Goal: Answer question/provide support

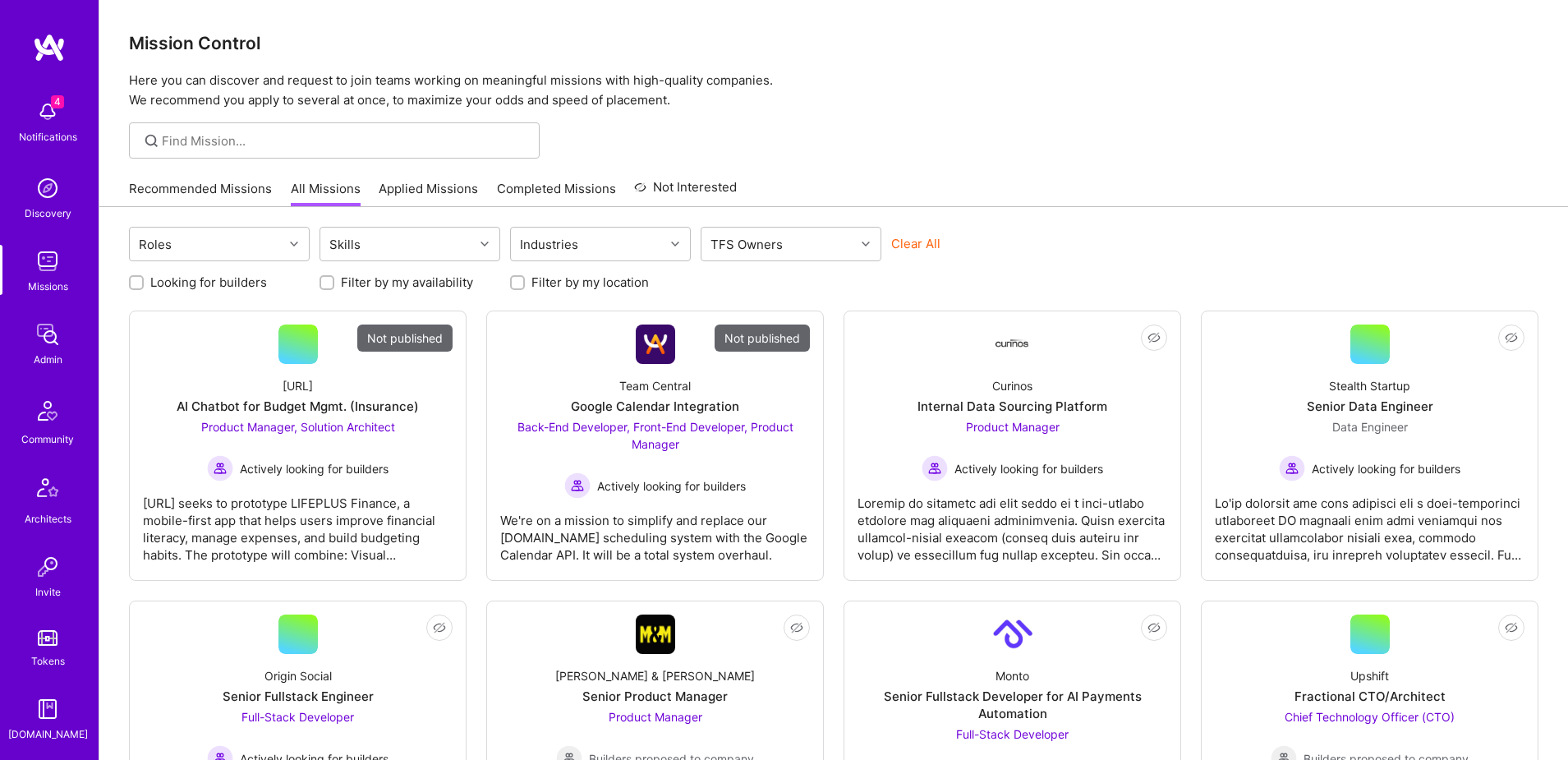
scroll to position [289, 0]
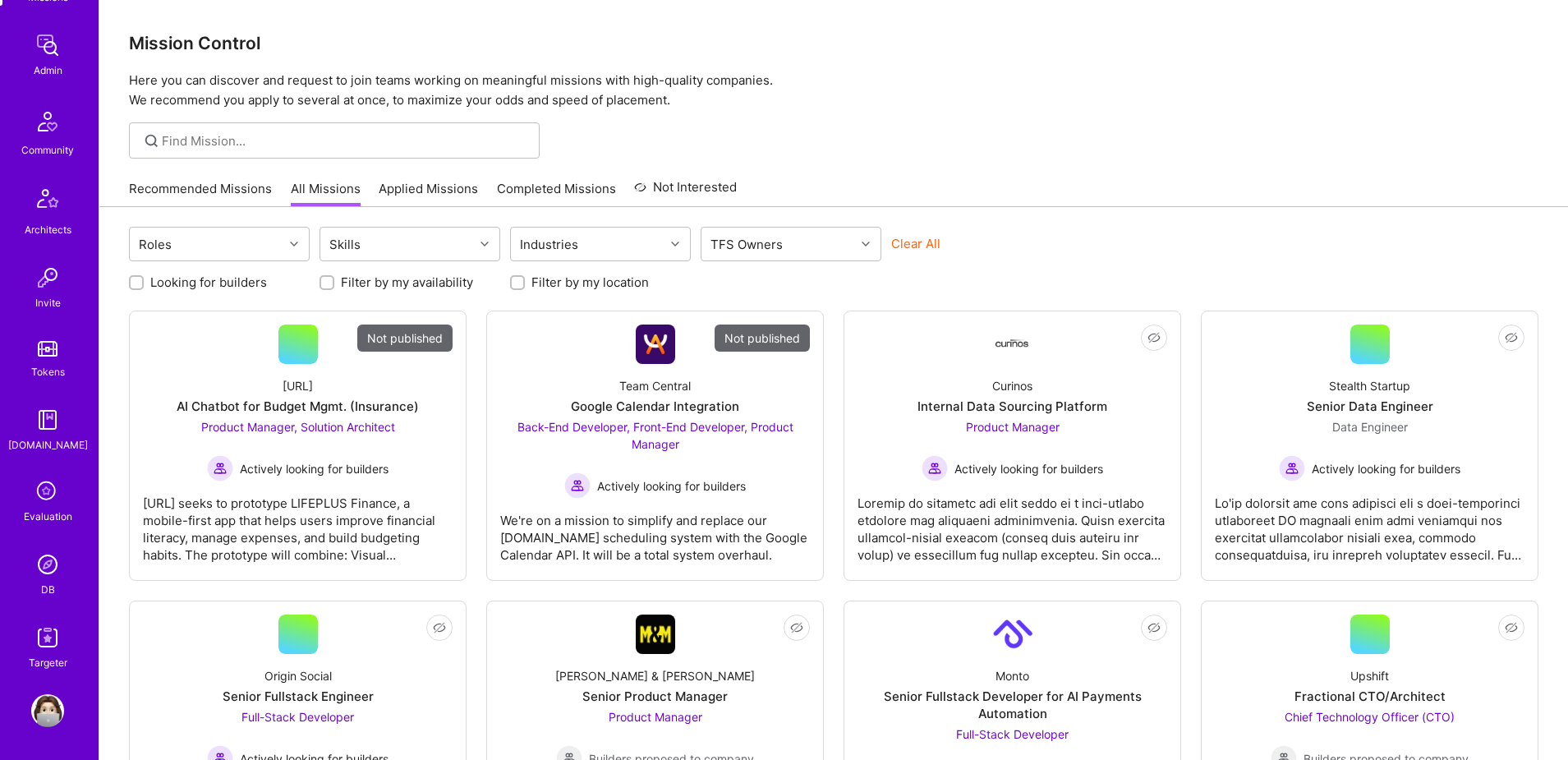
click at [42, 563] on img at bounding box center [47, 564] width 33 height 33
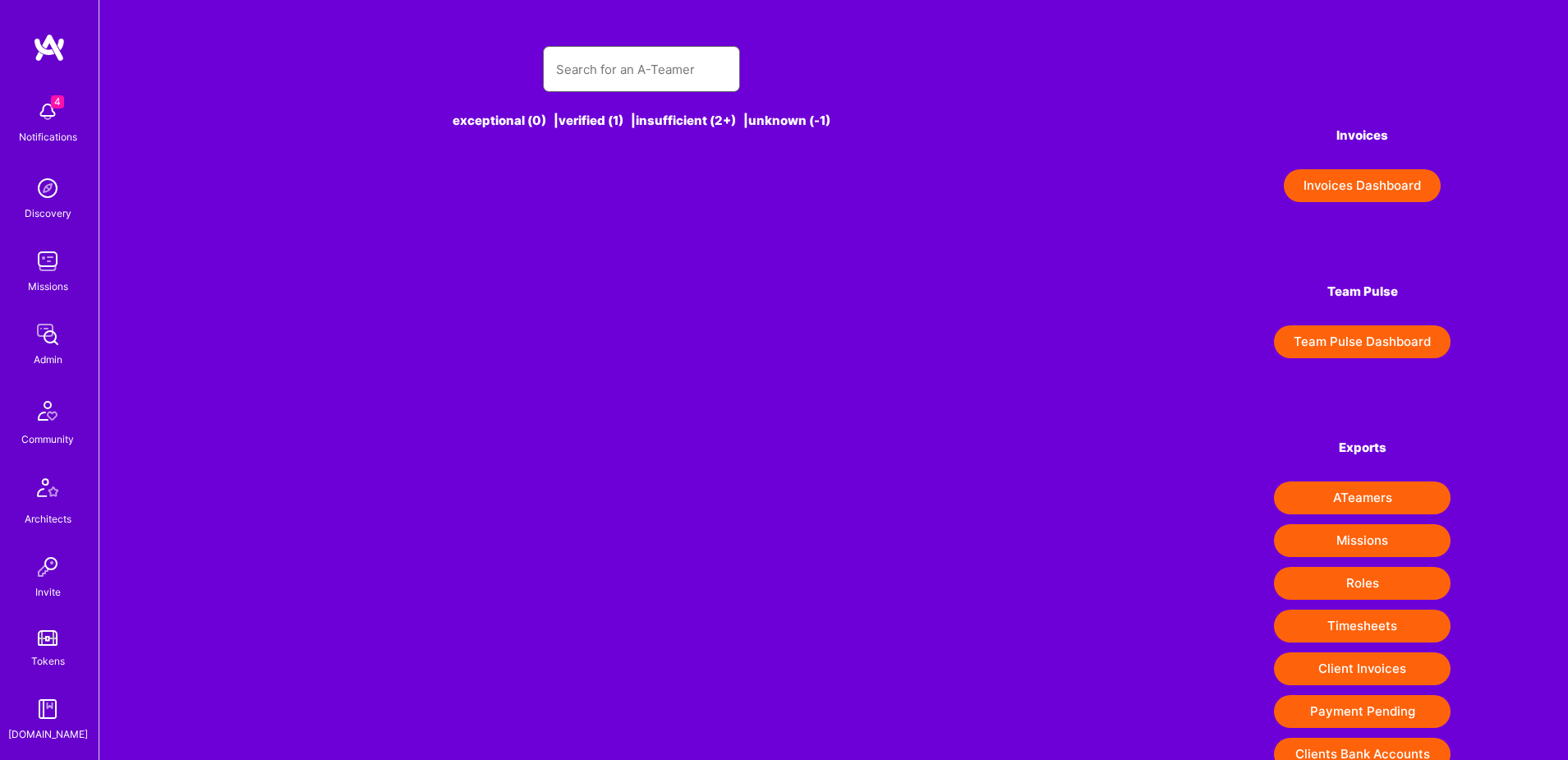
click at [606, 73] on input "text" at bounding box center [641, 70] width 171 height 42
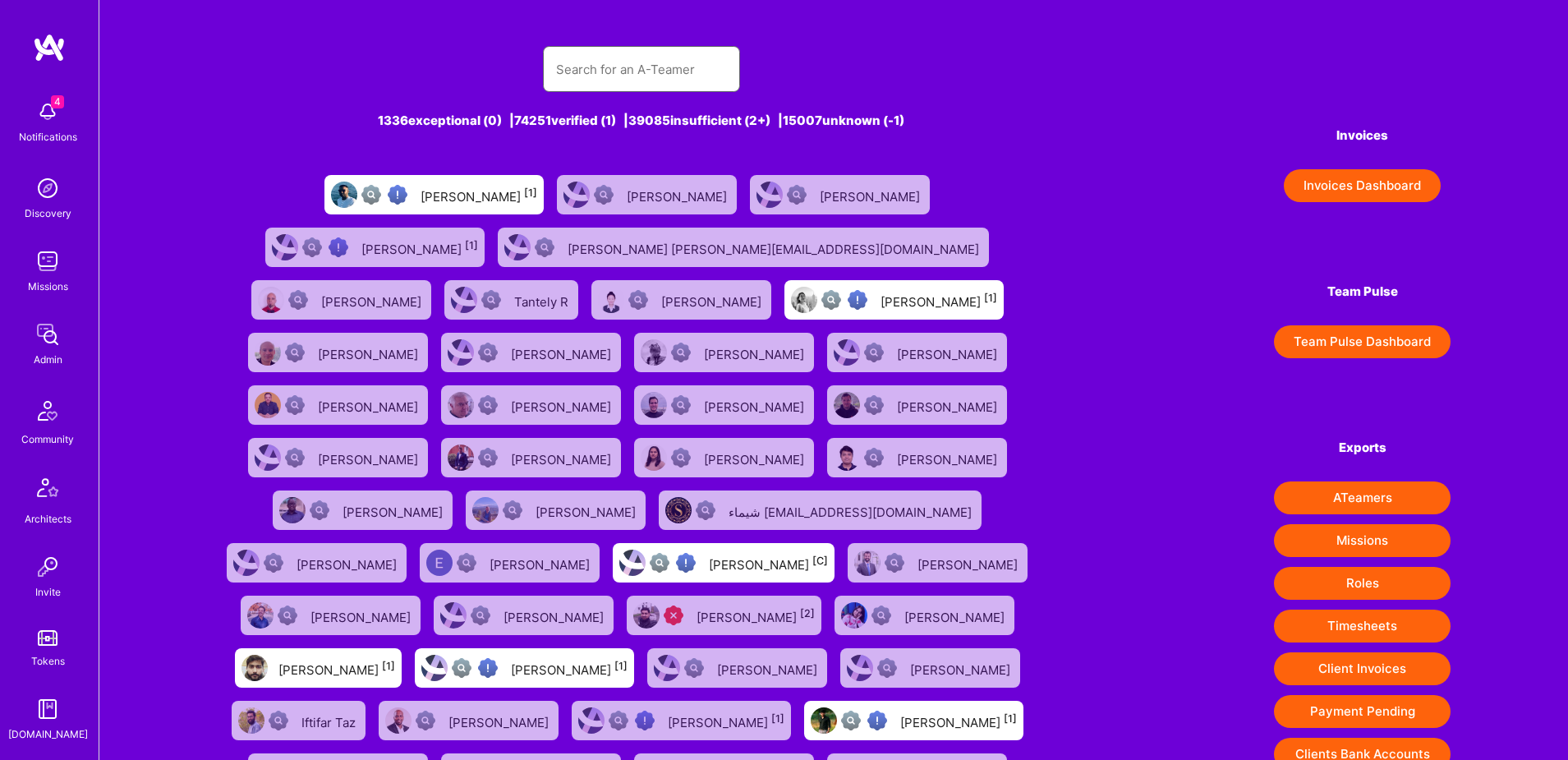
paste input "eusouorocha@gmail.com"
type input "eusouorocha@gmail.com"
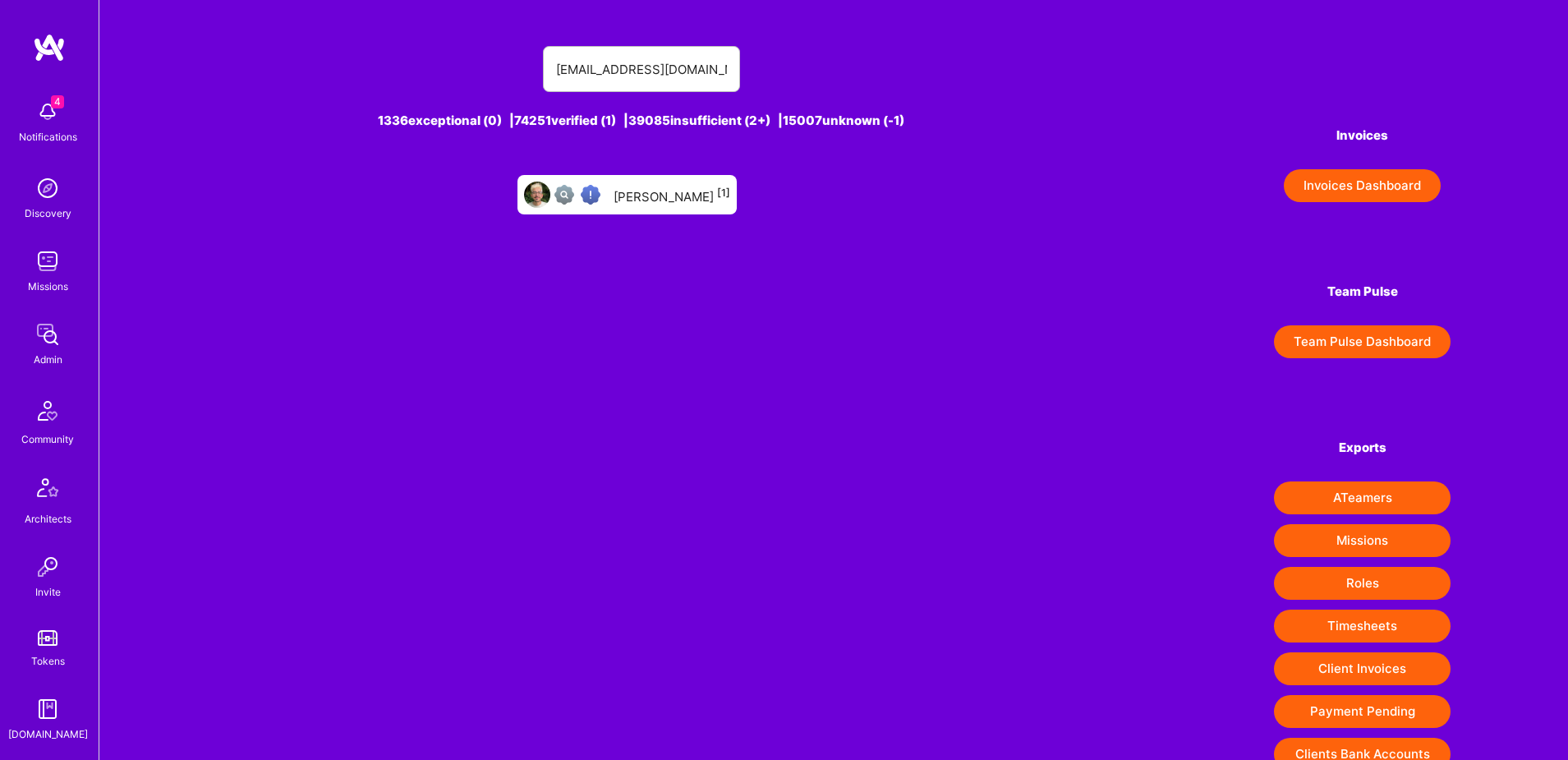
click at [639, 197] on div "Fabio Rocha [1]" at bounding box center [671, 193] width 117 height 21
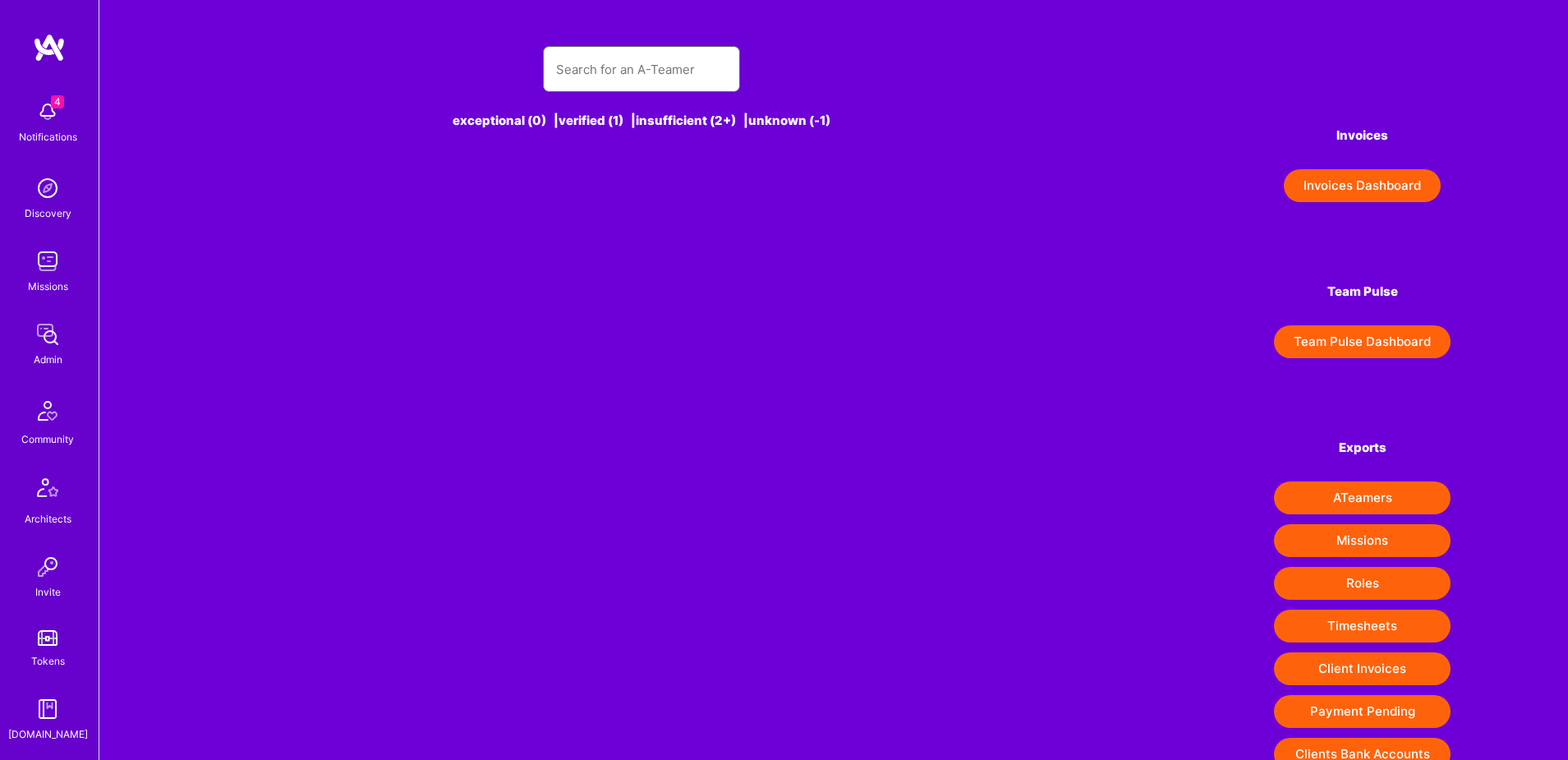
click at [588, 78] on input "text" at bounding box center [641, 70] width 171 height 42
paste input "[EMAIL_ADDRESS][DOMAIN_NAME]"
type input "[EMAIL_ADDRESS][DOMAIN_NAME]"
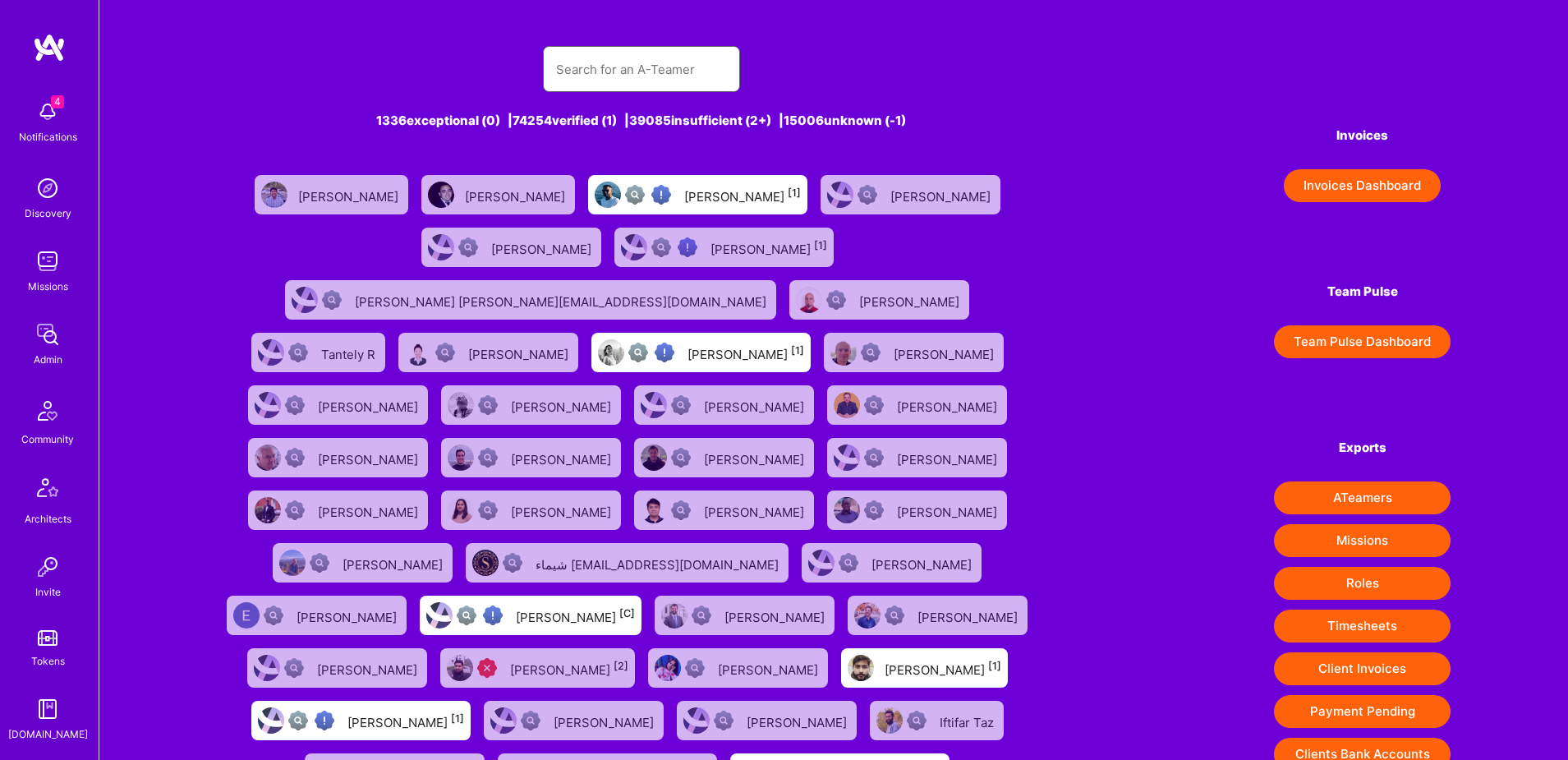
click at [582, 68] on input "text" at bounding box center [641, 70] width 171 height 42
paste input "[EMAIL_ADDRESS][DOMAIN_NAME]"
type input "[EMAIL_ADDRESS][DOMAIN_NAME]"
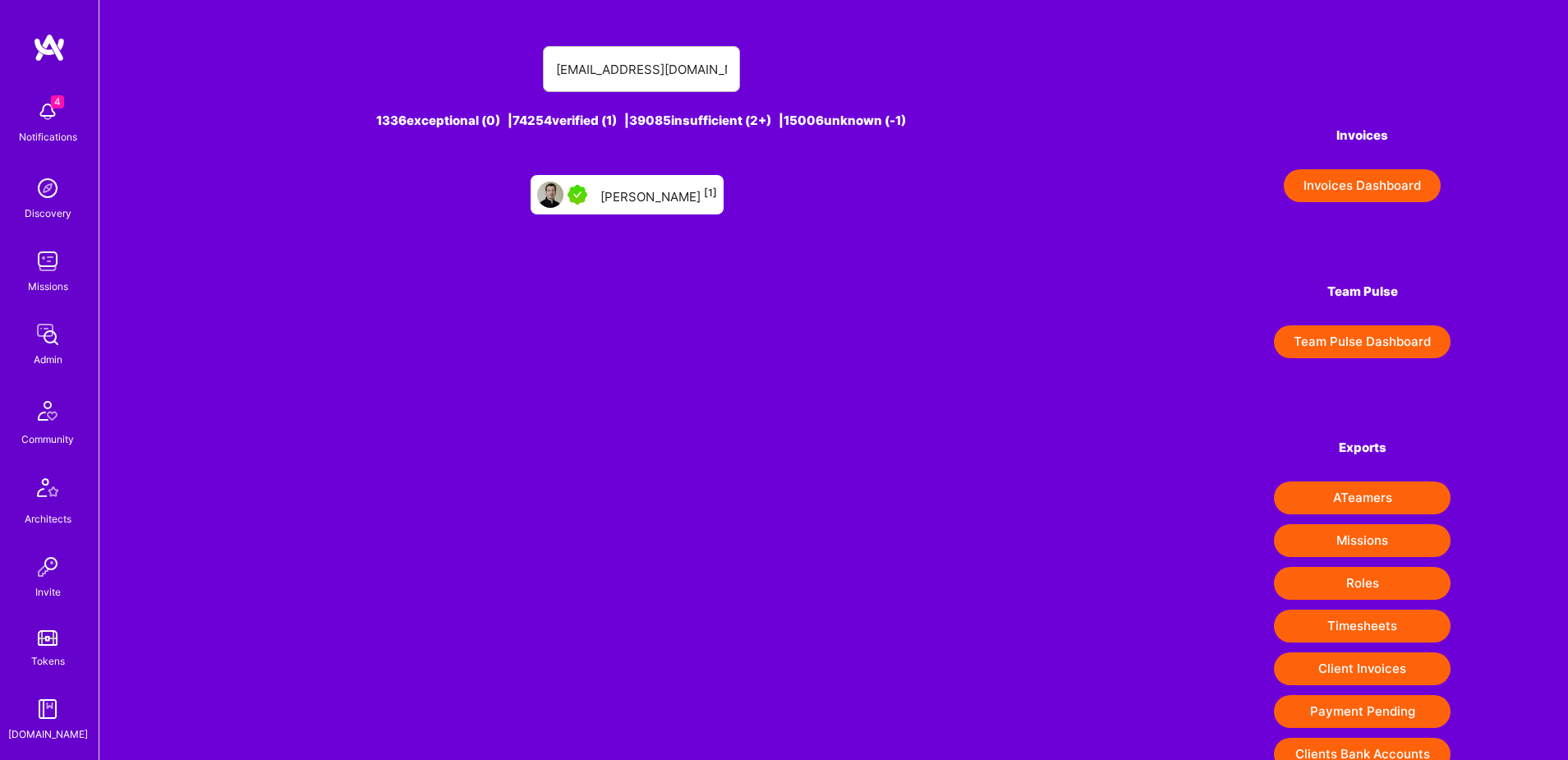
click at [624, 194] on div "[PERSON_NAME] [1]" at bounding box center [658, 193] width 117 height 21
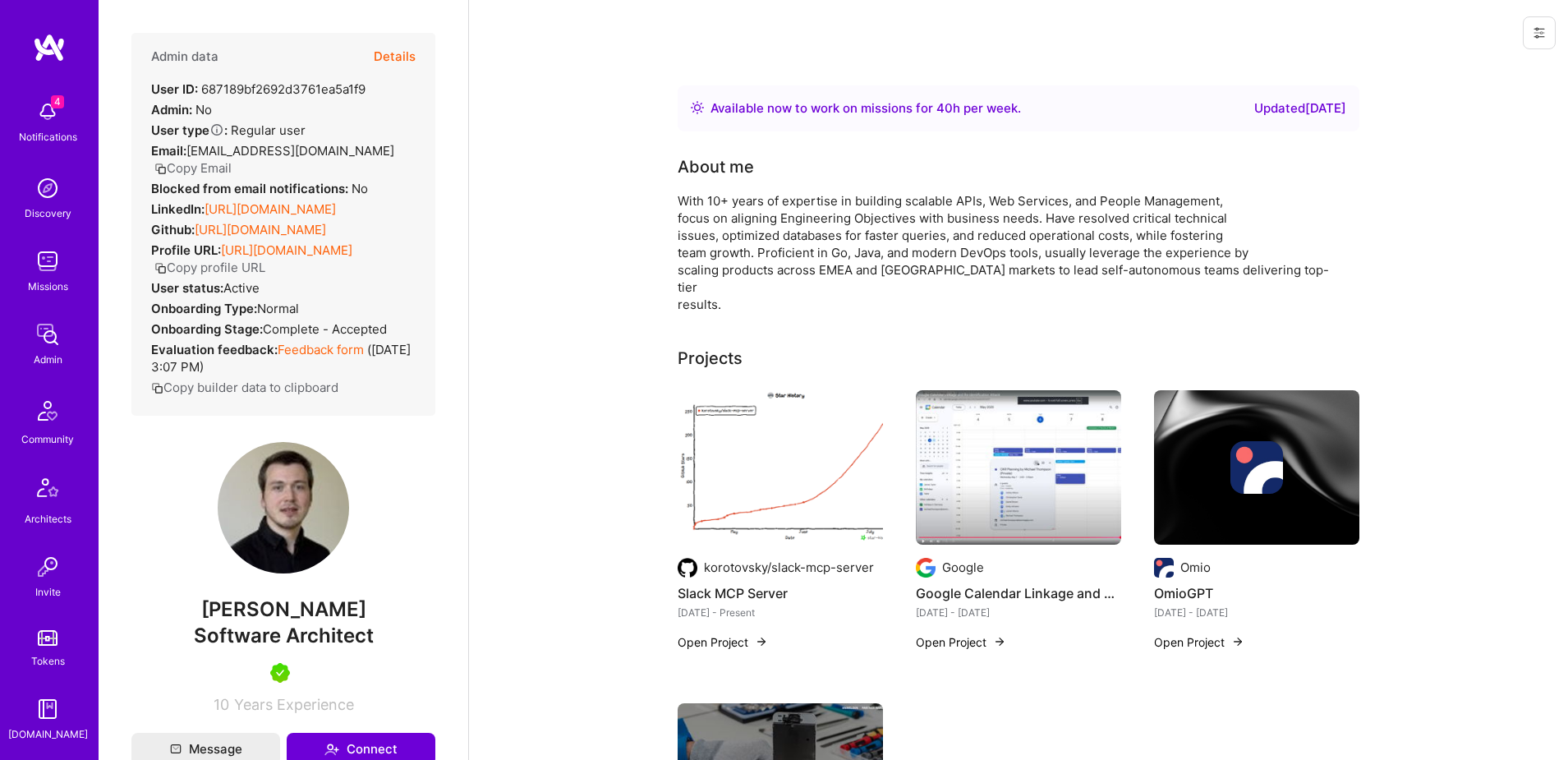
click at [381, 59] on button "Details" at bounding box center [395, 57] width 42 height 48
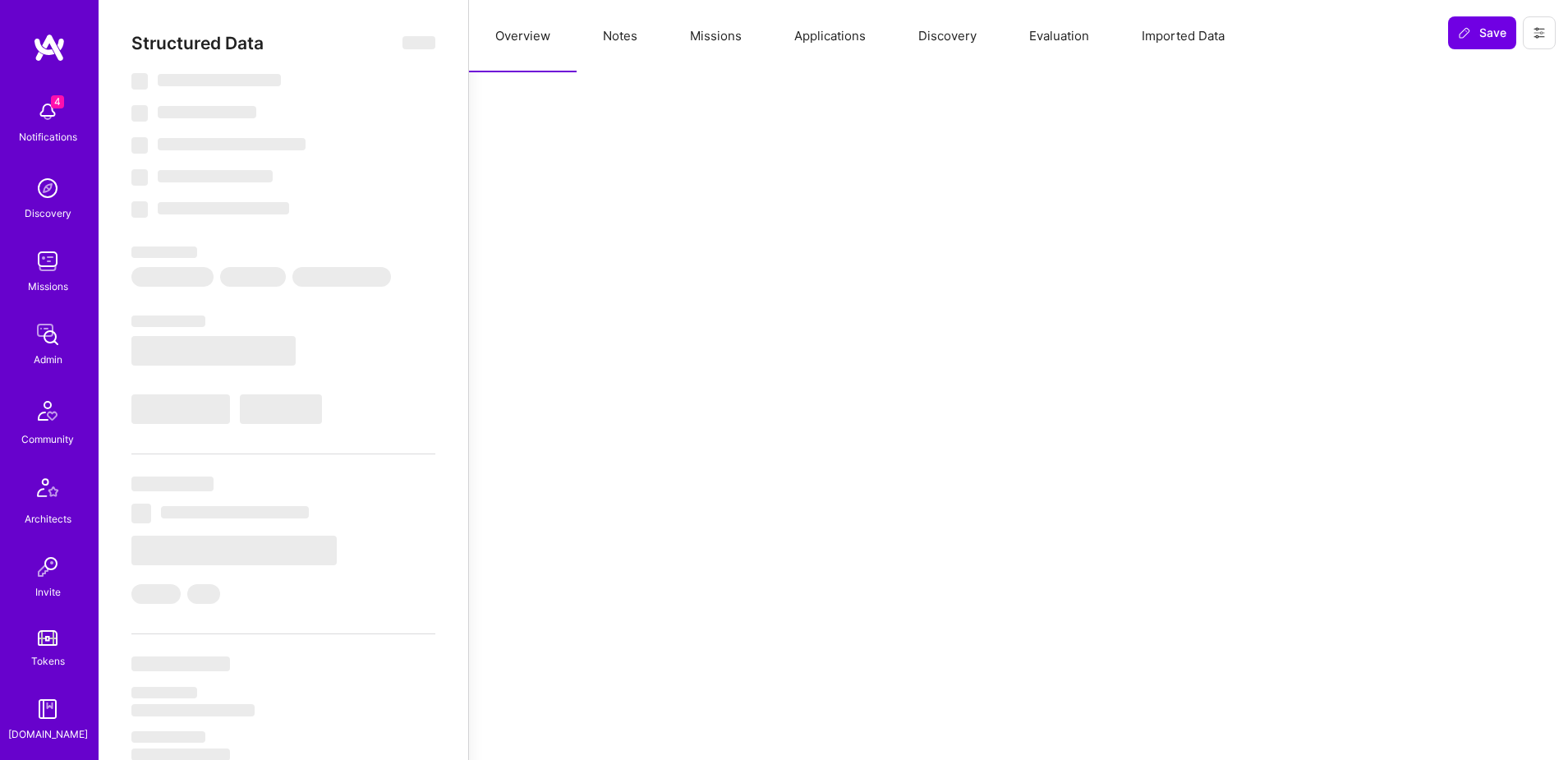
select select "Right Now"
select select "5"
select select "7"
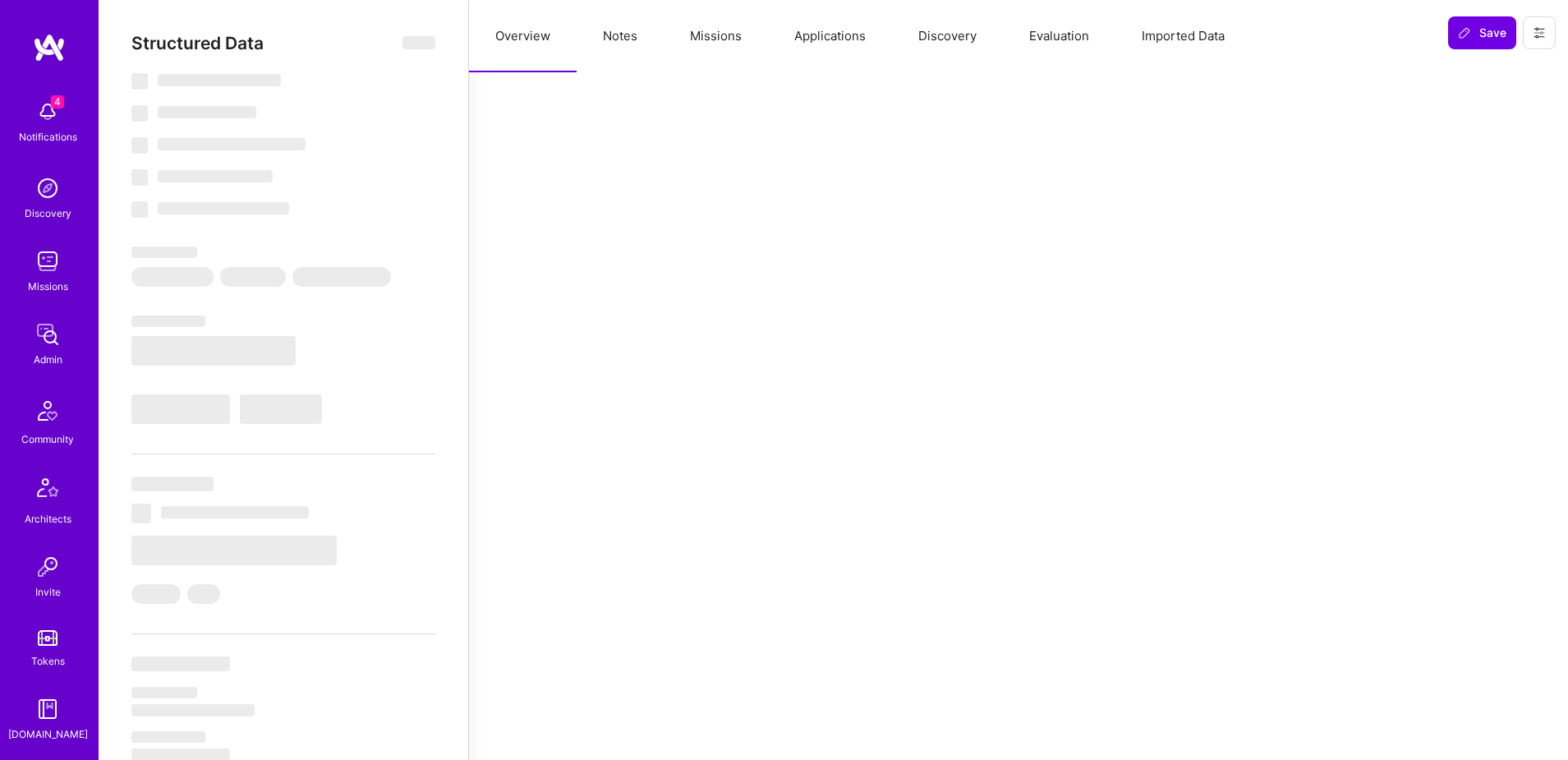
select select "DE"
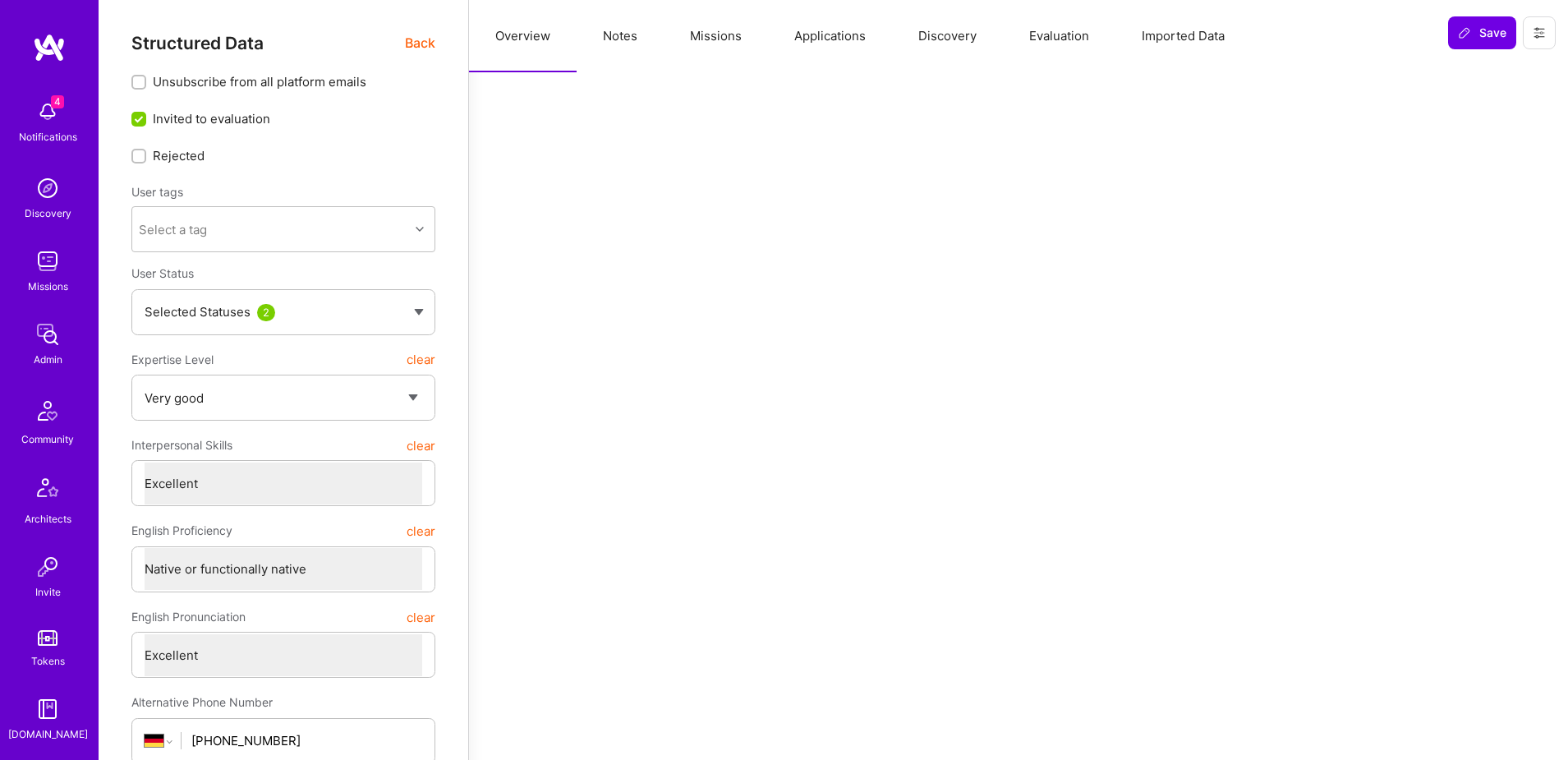
click at [845, 37] on button "Applications" at bounding box center [830, 36] width 124 height 72
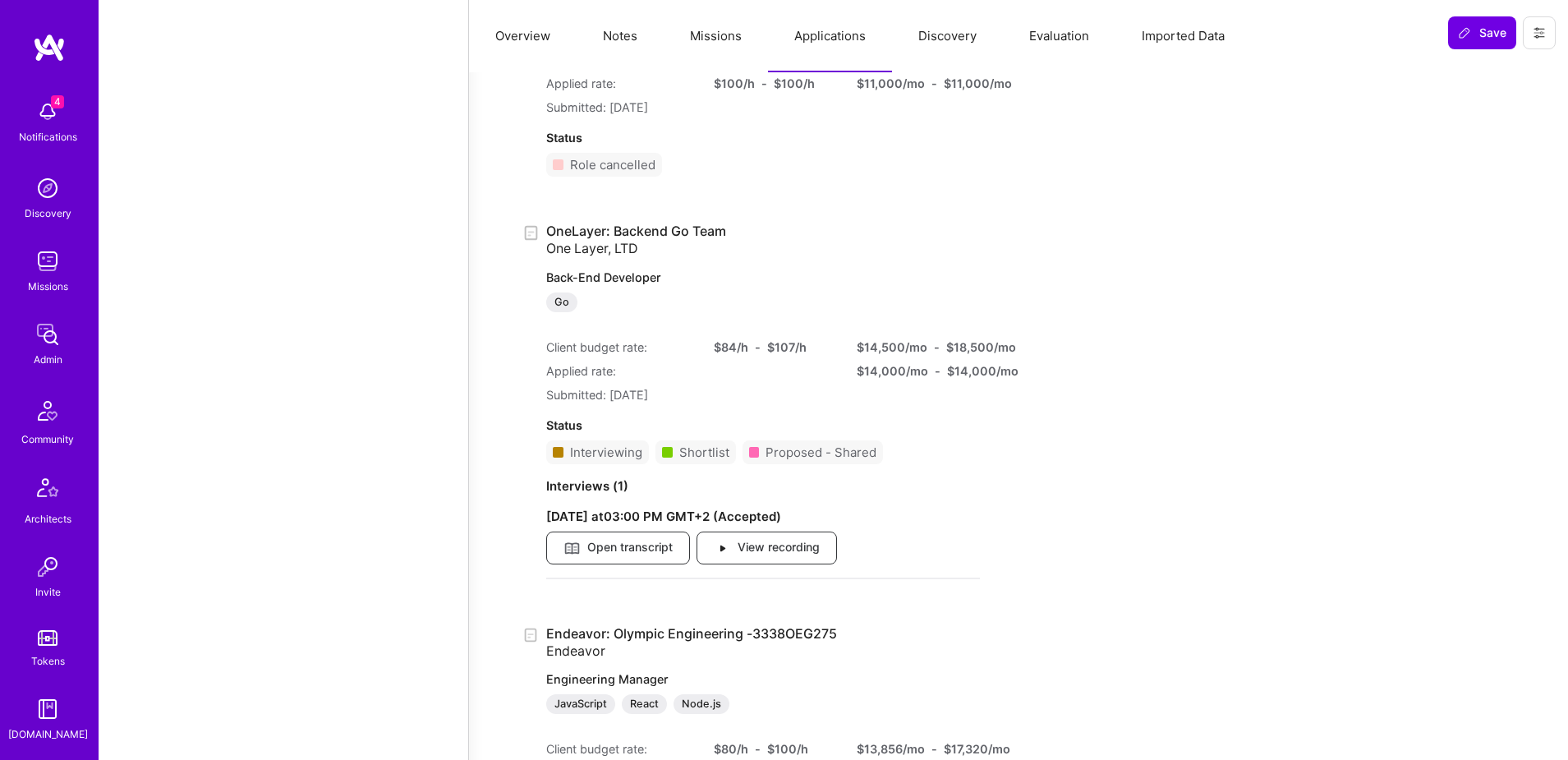
scroll to position [2338, 0]
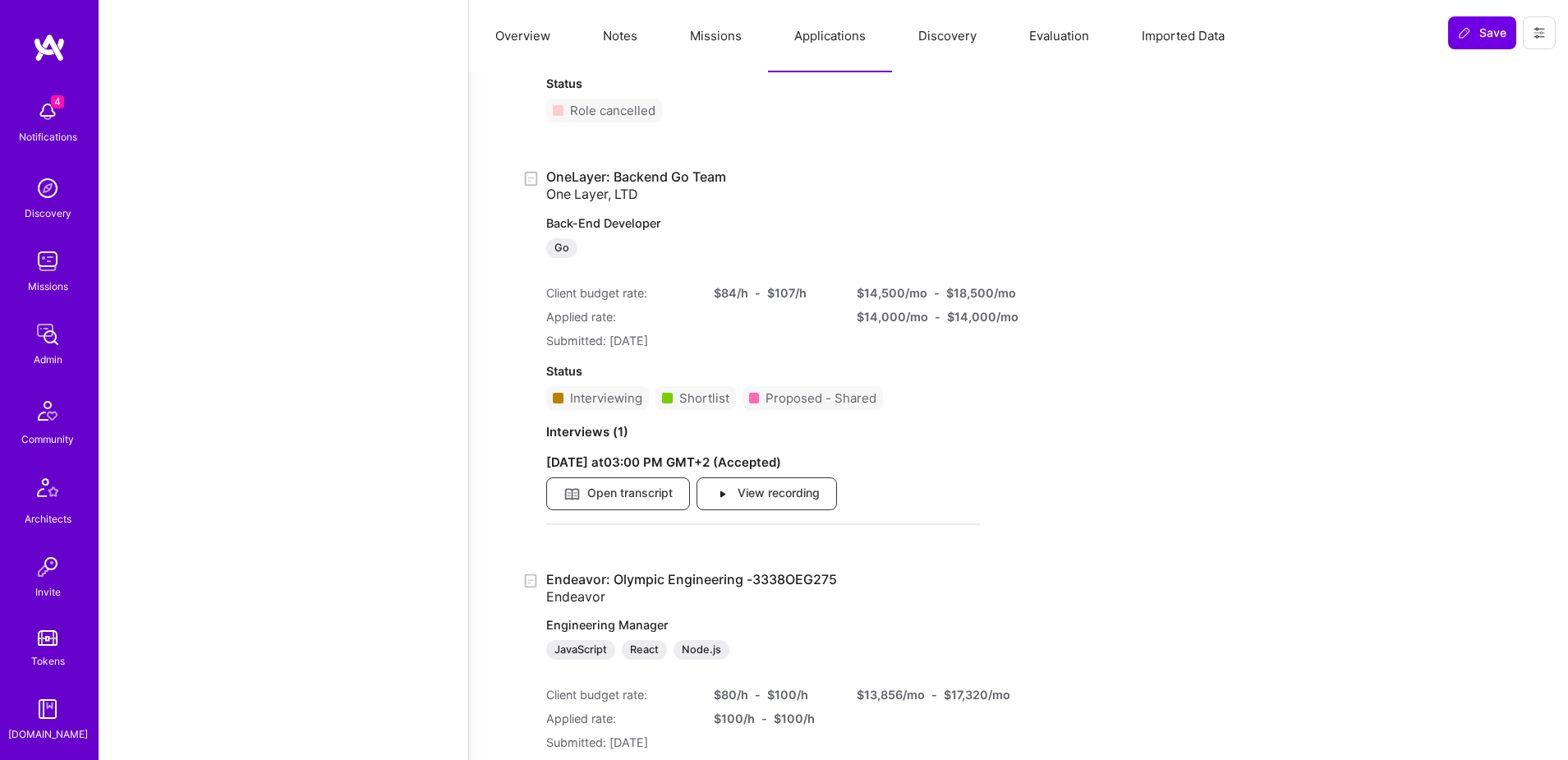
click at [678, 175] on link "OneLayer: Backend Go Team One Layer, LTD Back-End Developer Go" at bounding box center [763, 213] width 434 height 90
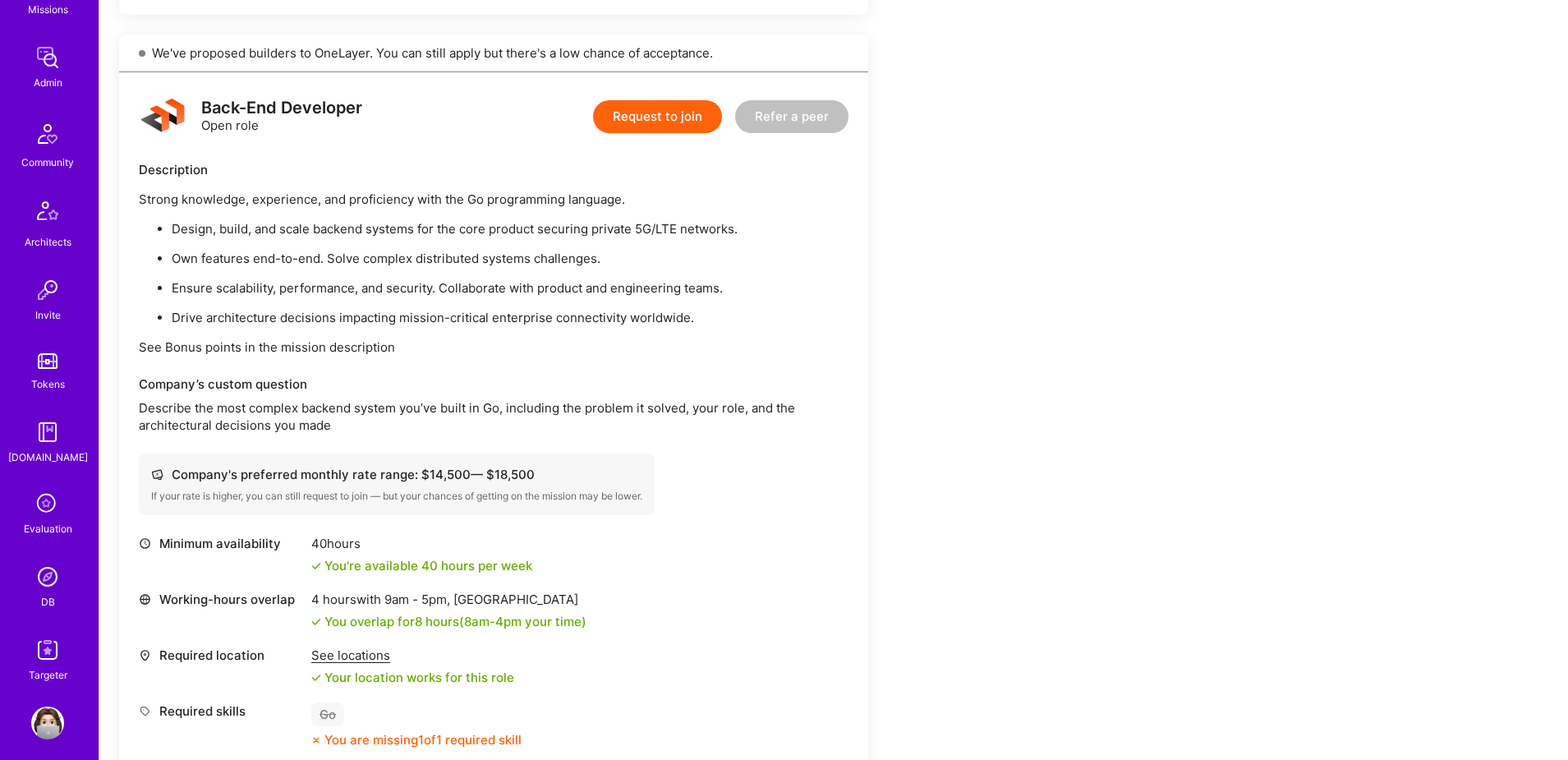
scroll to position [289, 0]
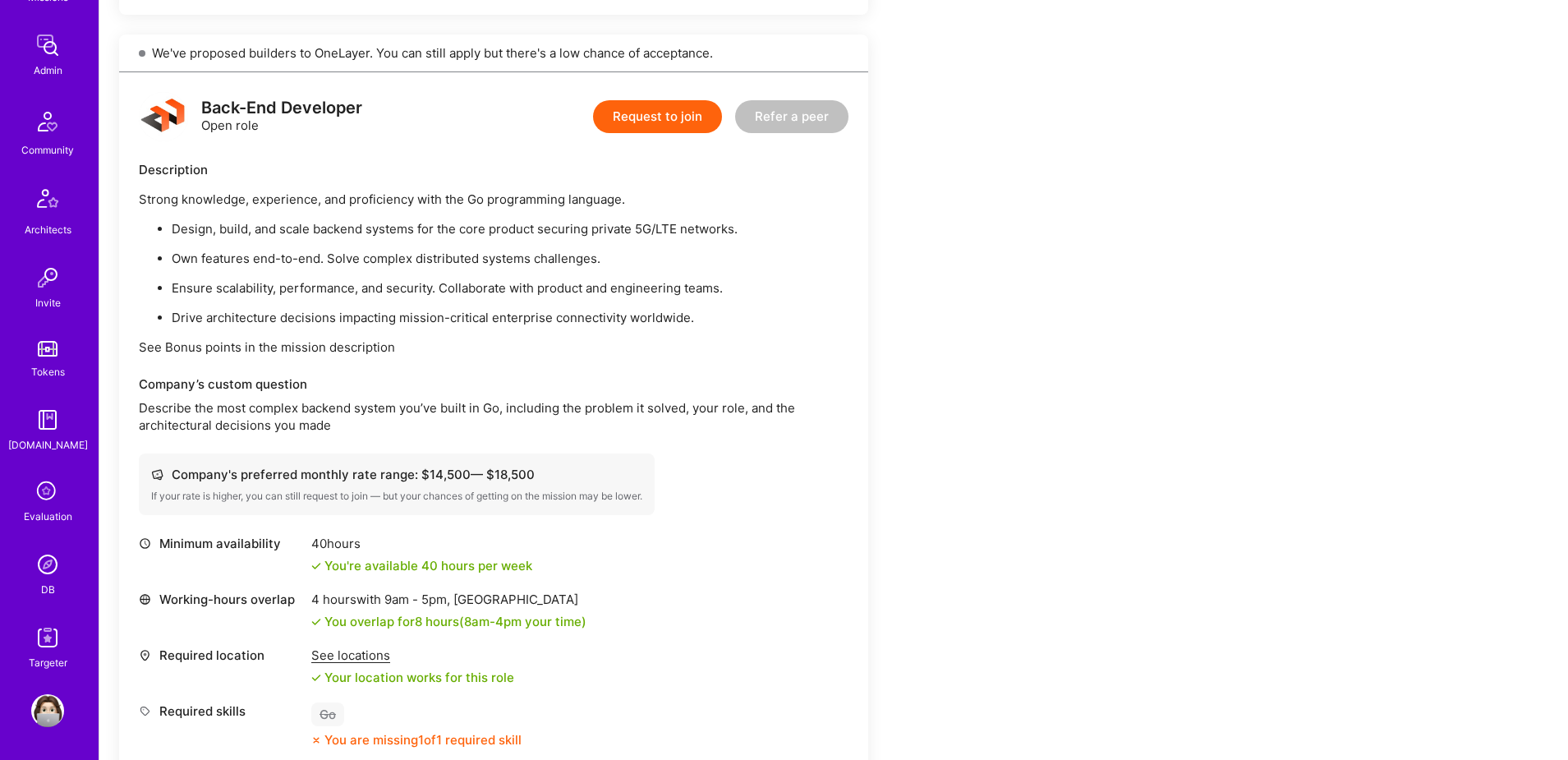
click at [55, 574] on img at bounding box center [47, 564] width 33 height 33
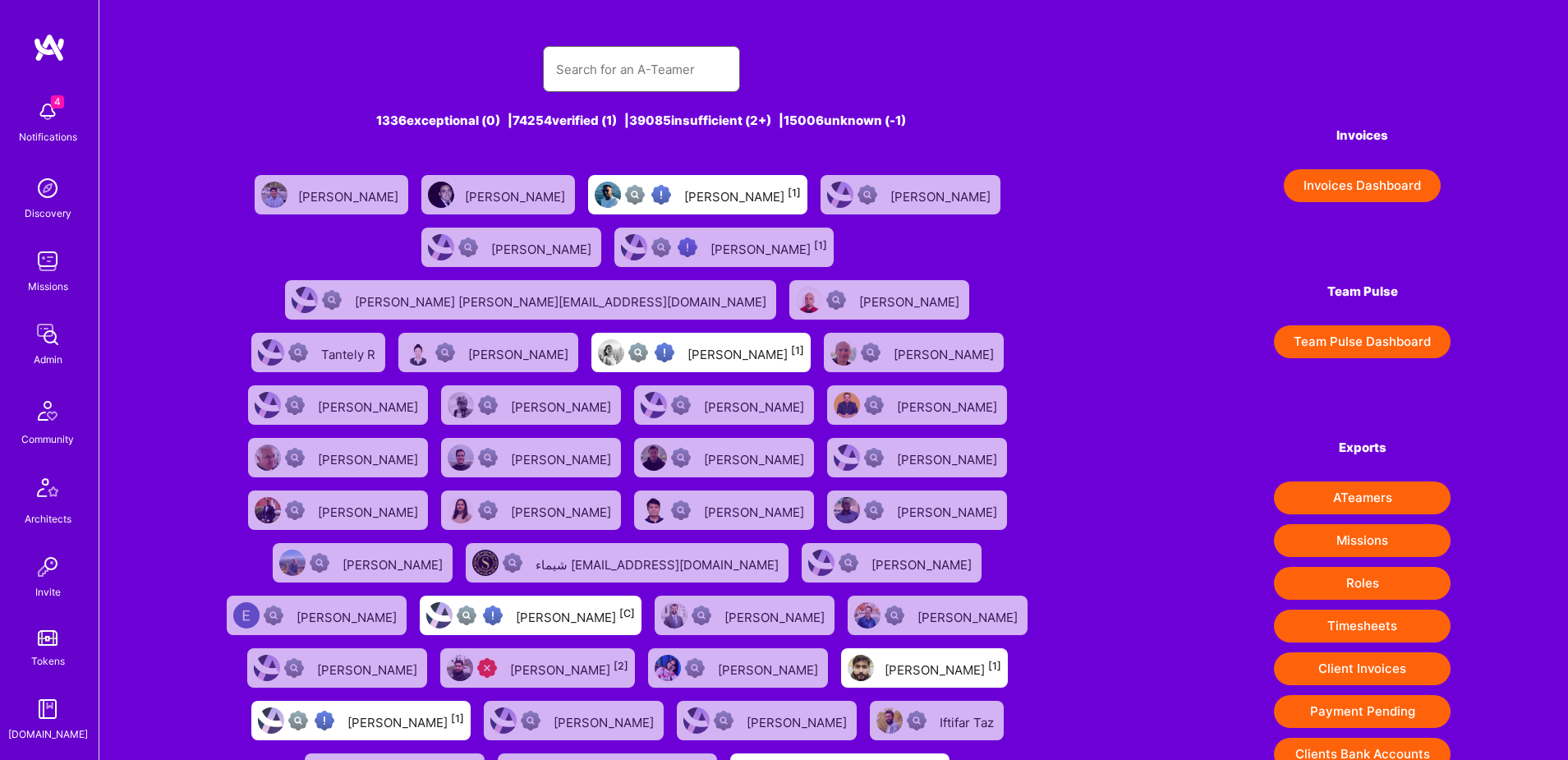
click at [576, 73] on input "text" at bounding box center [641, 70] width 171 height 42
paste input "[EMAIL_ADDRESS][DOMAIN_NAME]"
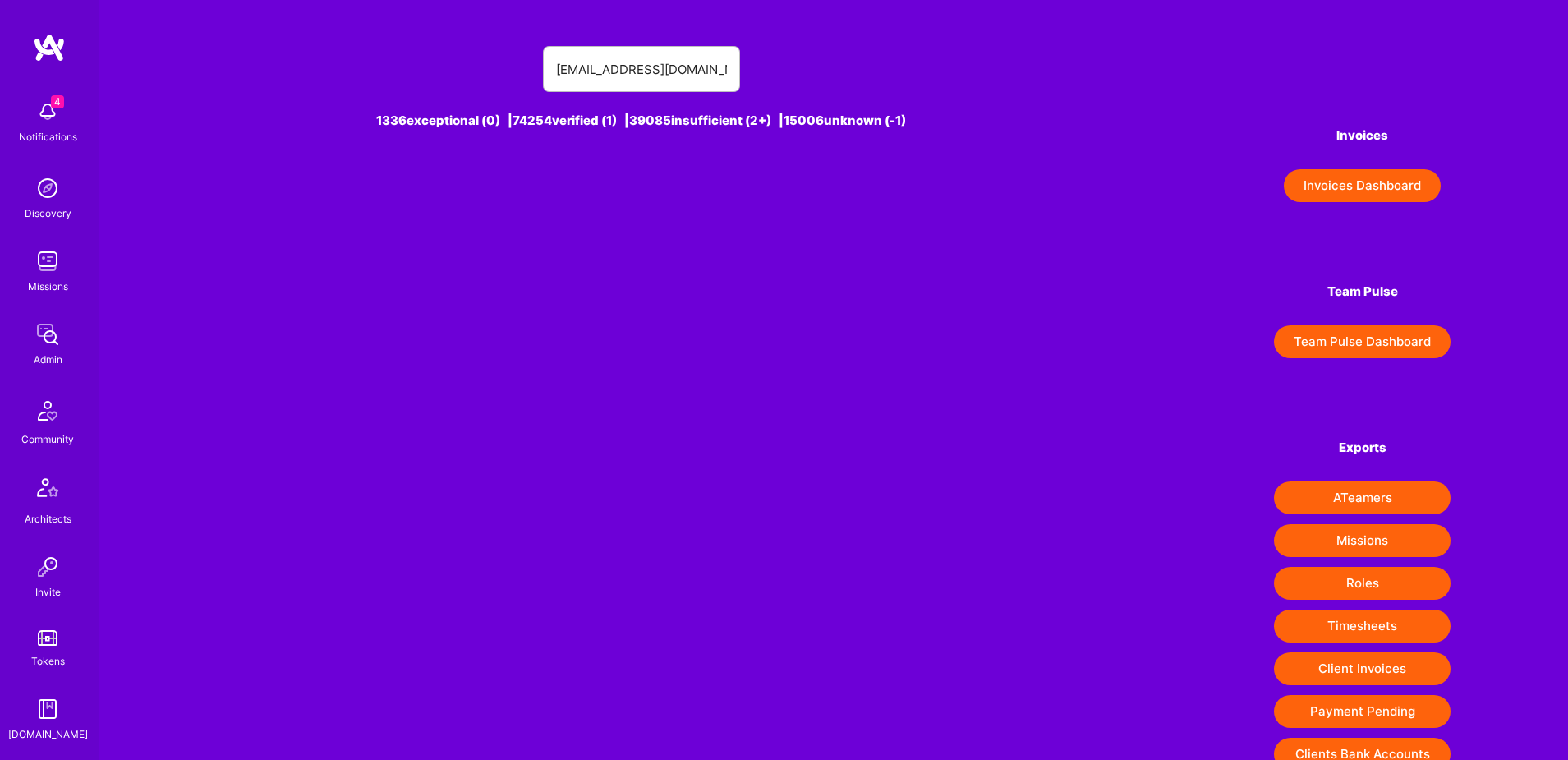
click at [698, 250] on div "[EMAIL_ADDRESS][DOMAIN_NAME] 1336 exceptional (0) | 74254 verified (1) | 39085 …" at bounding box center [834, 420] width 1468 height 840
click at [654, 61] on input "[EMAIL_ADDRESS][DOMAIN_NAME]" at bounding box center [641, 70] width 171 height 42
paste input "Kiss [PERSON_NAME]"
paste input "[PERSON_NAME][EMAIL_ADDRESS][PERSON_NAME][DOMAIN_NAME]"
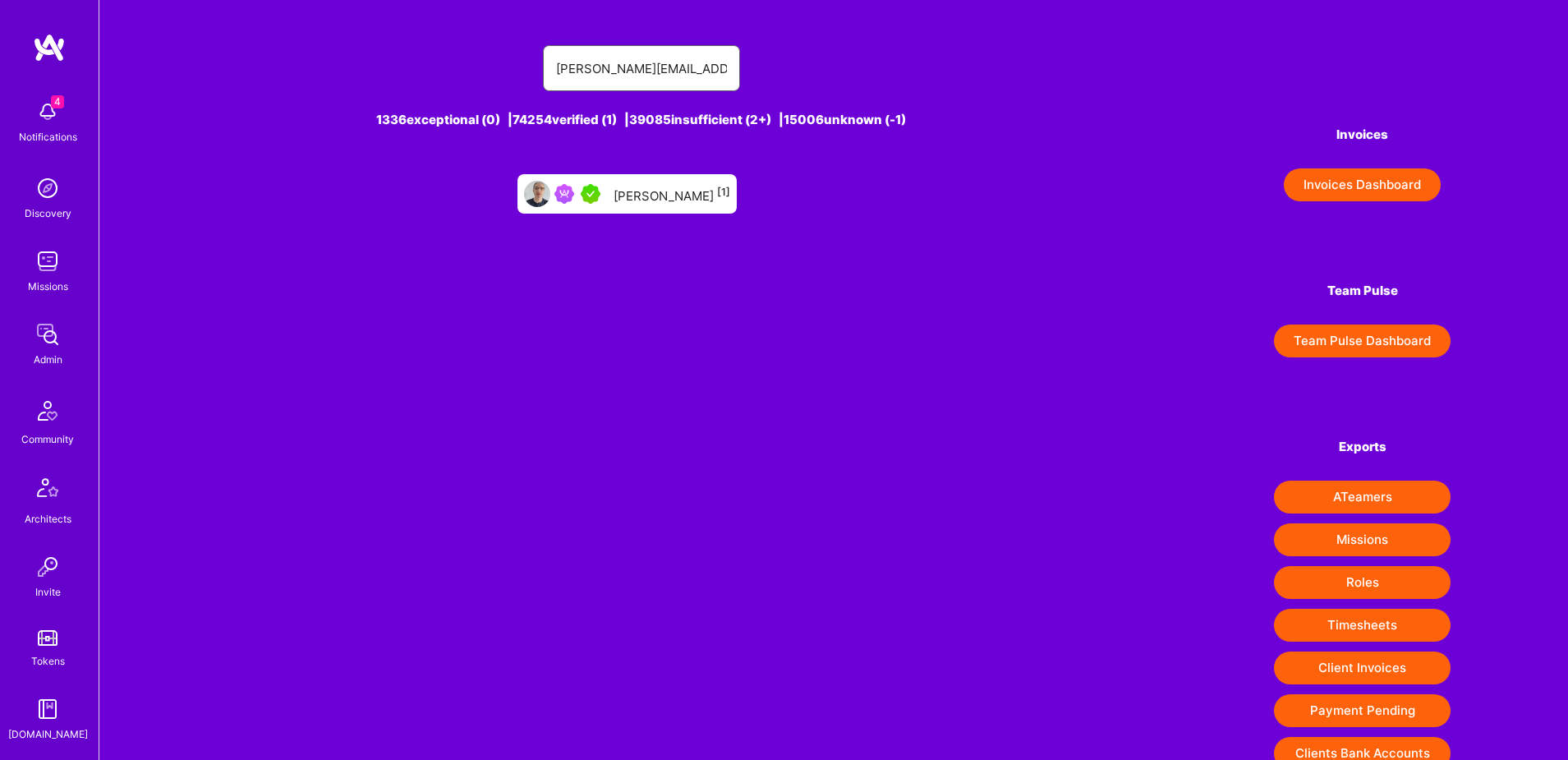
type input "[PERSON_NAME][EMAIL_ADDRESS][PERSON_NAME][DOMAIN_NAME]"
click at [626, 190] on div "[PERSON_NAME] [1]" at bounding box center [627, 194] width 219 height 40
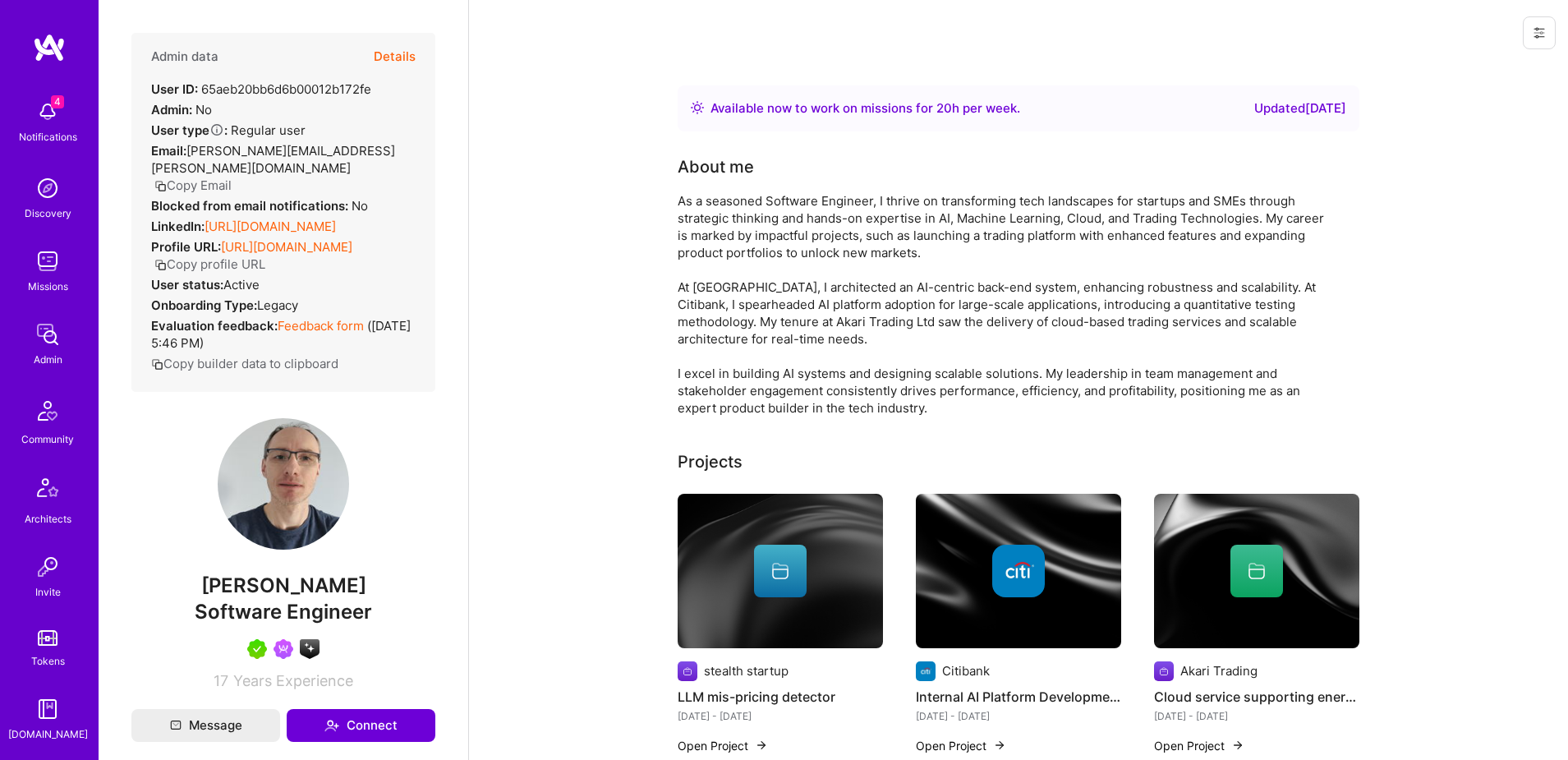
click at [394, 55] on button "Details" at bounding box center [395, 57] width 42 height 48
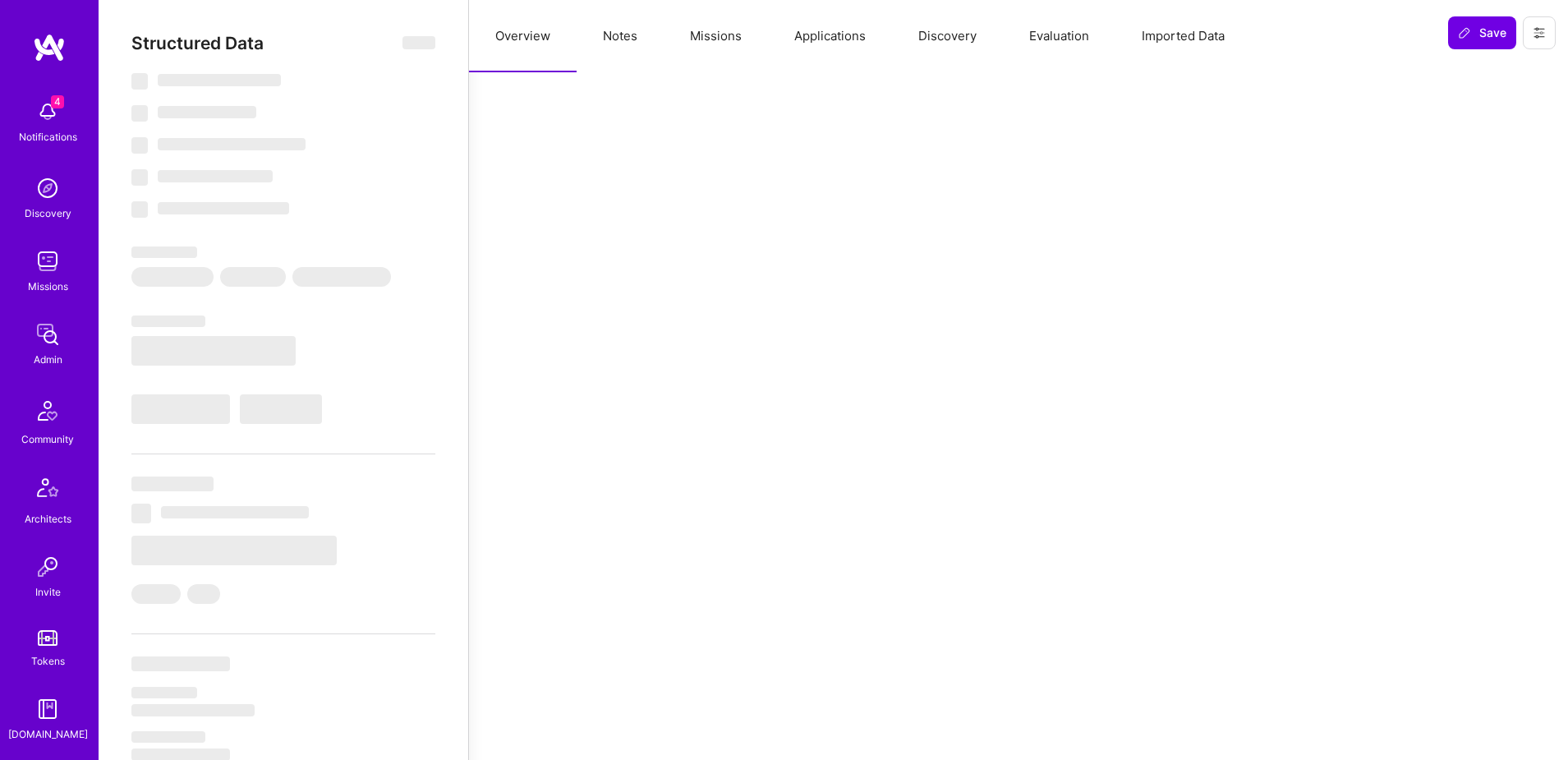
click at [819, 40] on button "Applications" at bounding box center [830, 36] width 124 height 72
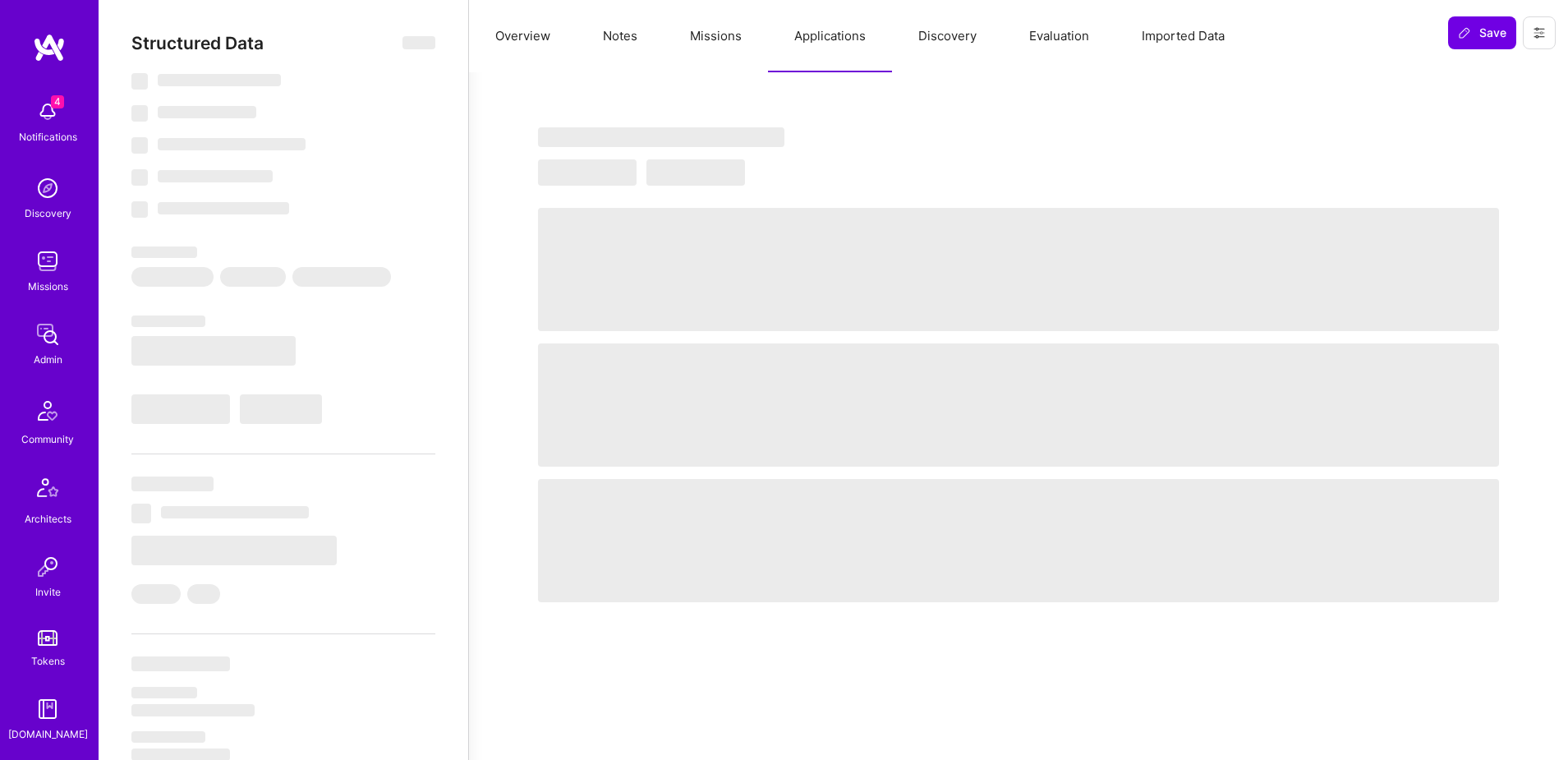
type textarea "x"
select select "Right Now"
select select "5"
select select "7"
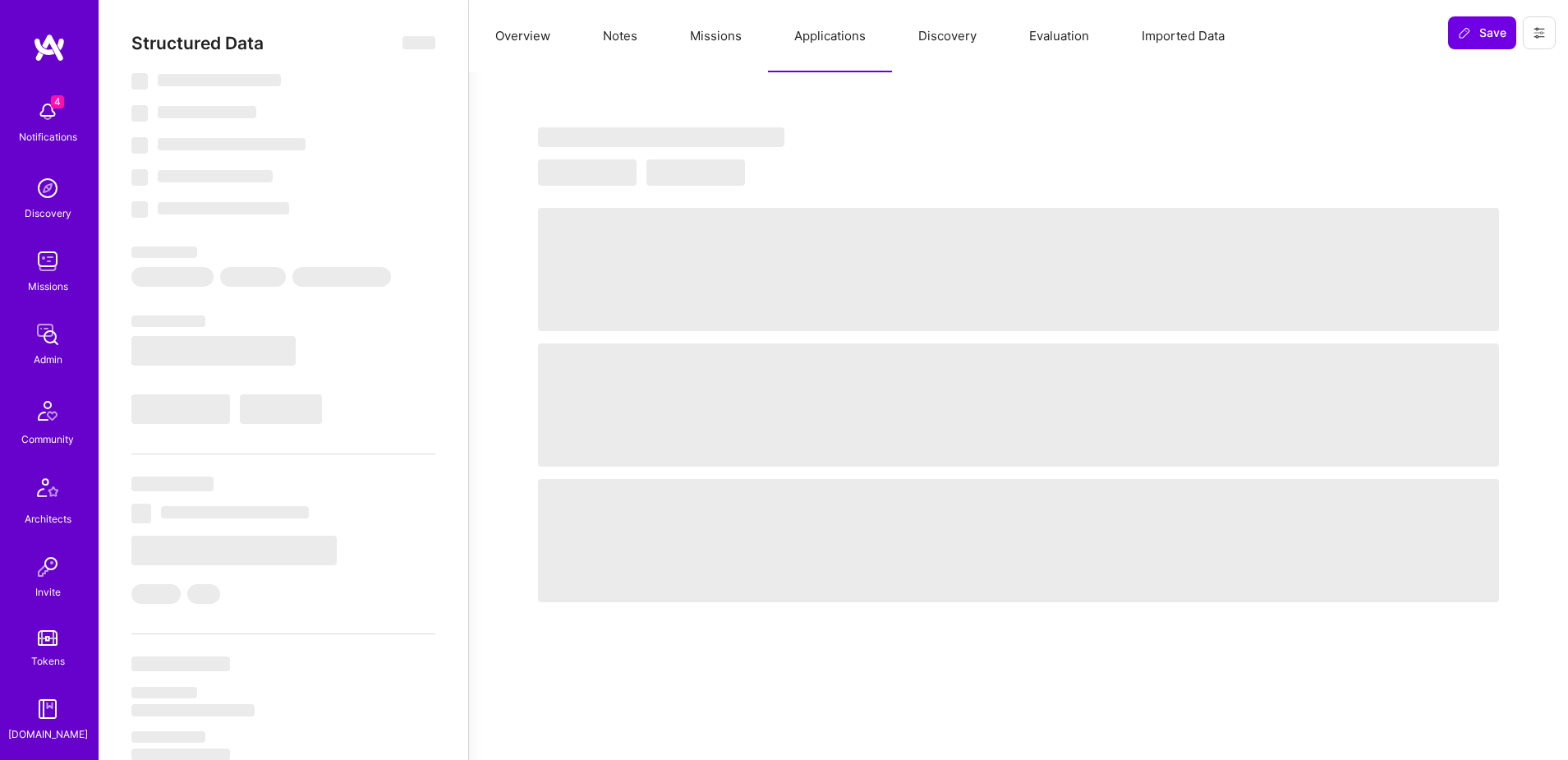
select select "7"
select select "GB"
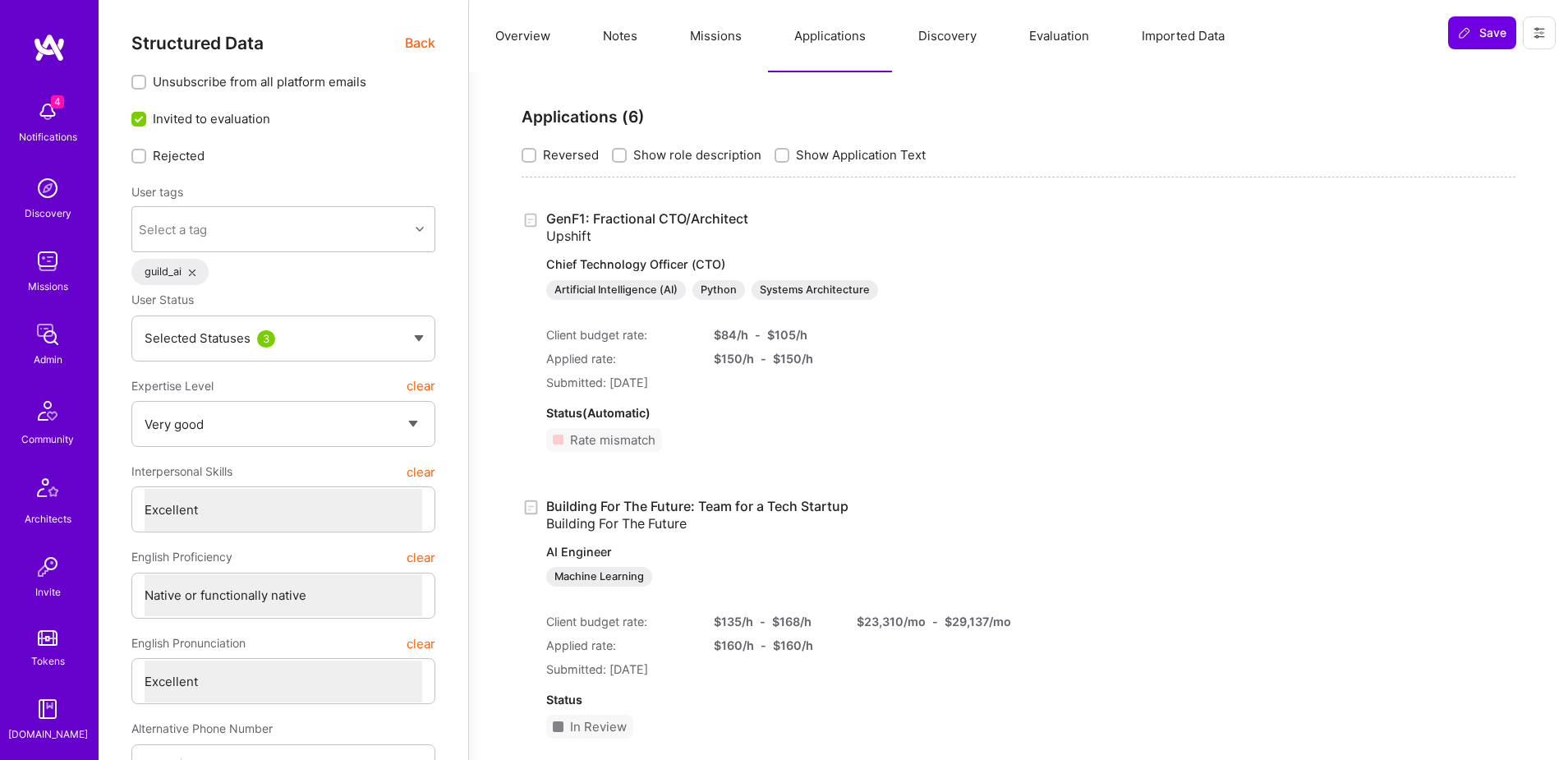
click at [695, 214] on link "GenF1: Fractional CTO/Architect Upshift Chief Technology Officer (CTO) Artifici…" at bounding box center [763, 255] width 434 height 90
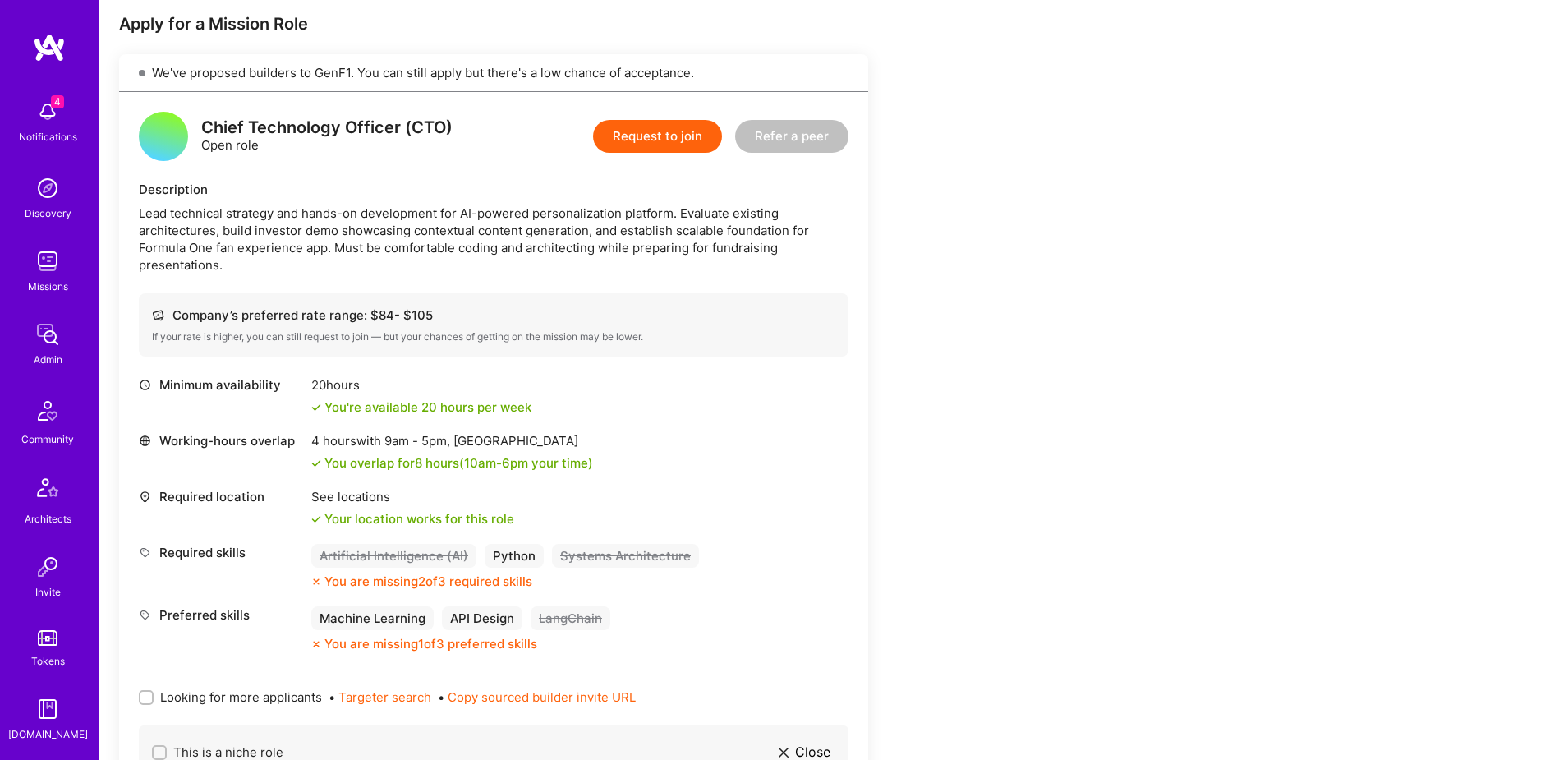
scroll to position [299, 0]
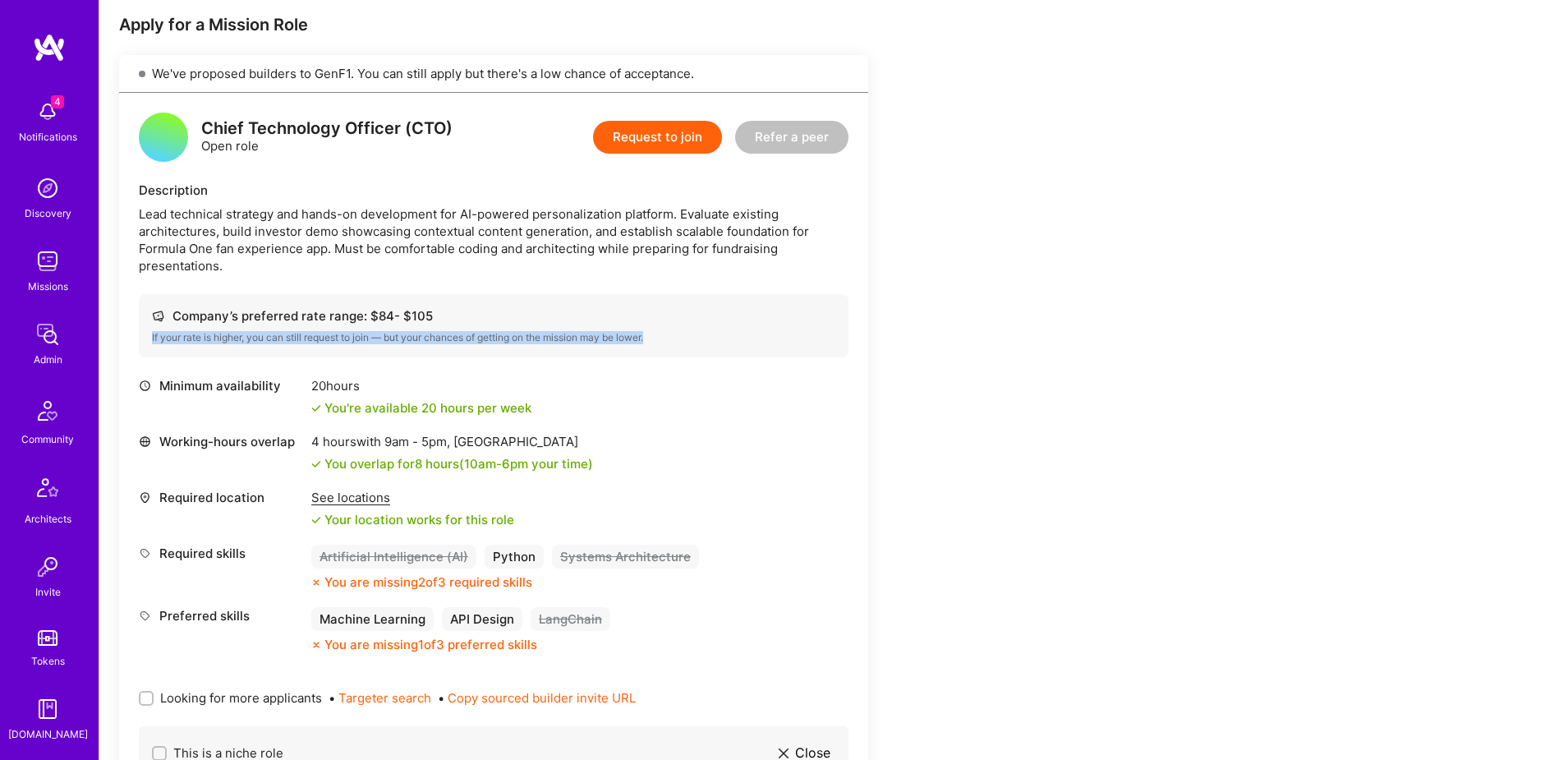
drag, startPoint x: 147, startPoint y: 335, endPoint x: 677, endPoint y: 342, distance: 530.0
click at [677, 342] on div "Company’s preferred rate range: $ 84 - $ 105 If your rate is higher, you can st…" at bounding box center [493, 325] width 709 height 63
copy div "If your rate is higher, you can still request to join — but your chances of get…"
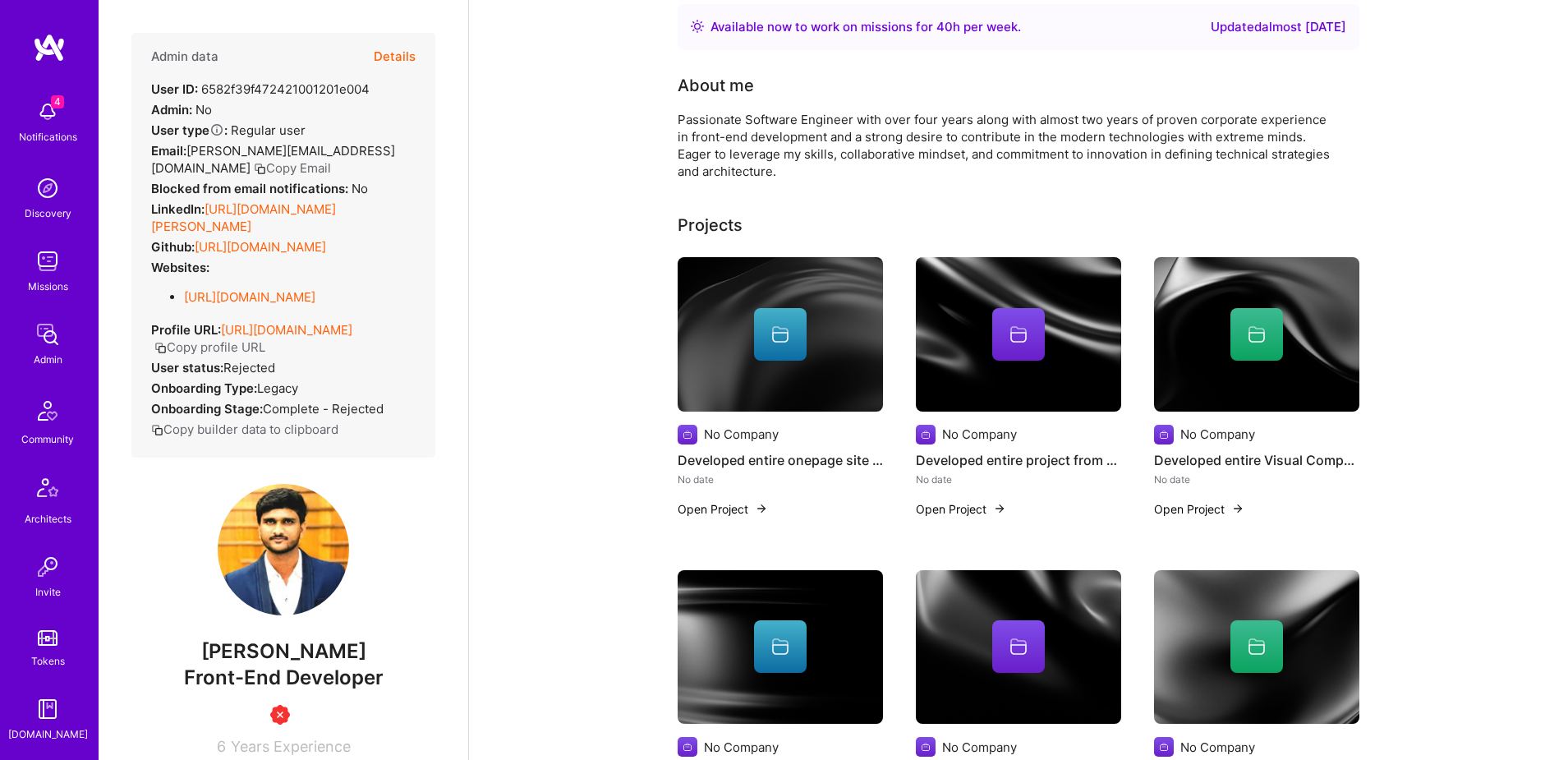
click at [390, 46] on button "Details" at bounding box center [395, 57] width 42 height 48
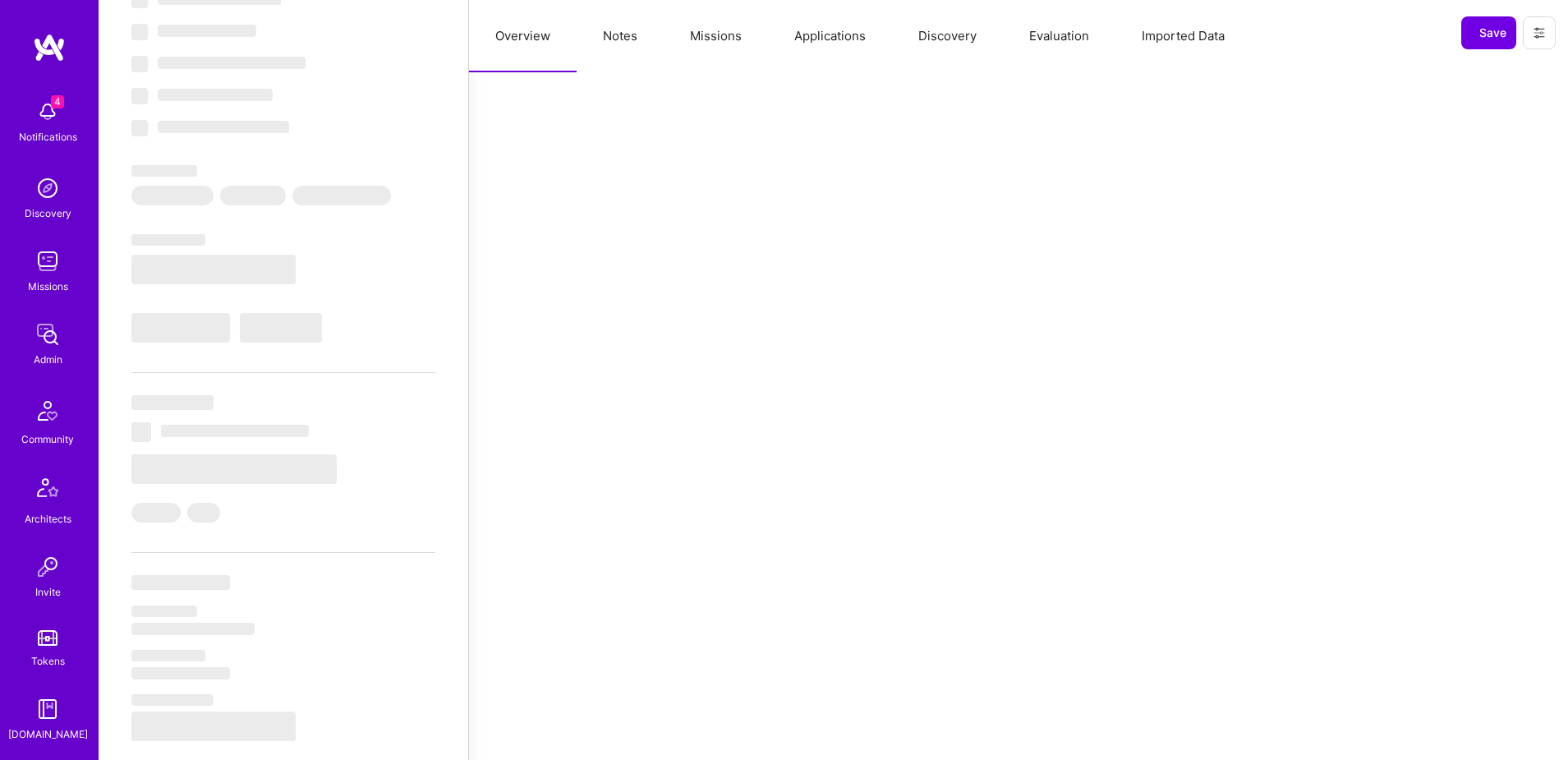
select select "Right Now"
select select "Insufficient"
select select "IN"
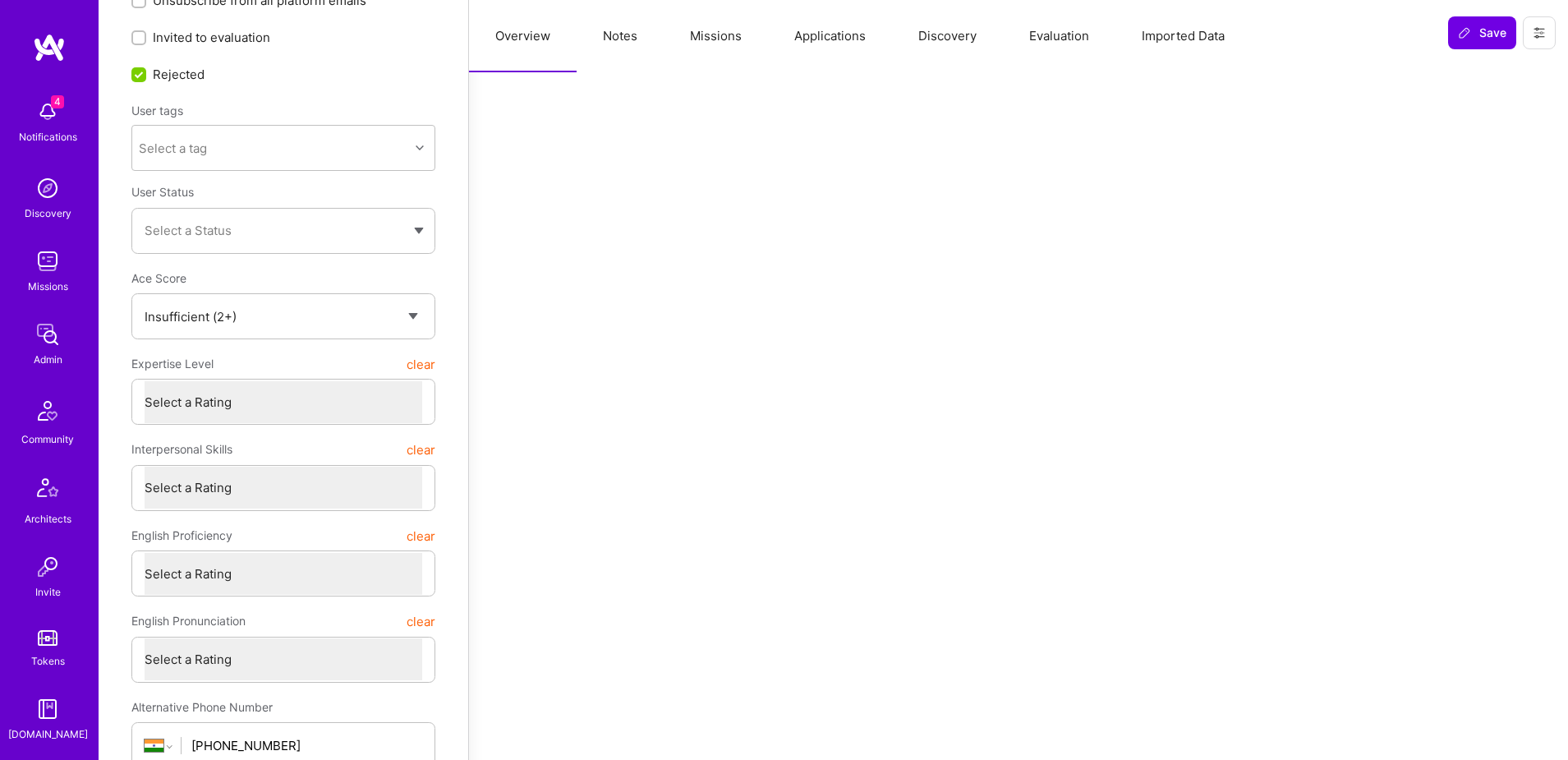
click at [825, 34] on button "Applications" at bounding box center [830, 36] width 124 height 72
click at [610, 37] on button "Notes" at bounding box center [619, 36] width 87 height 72
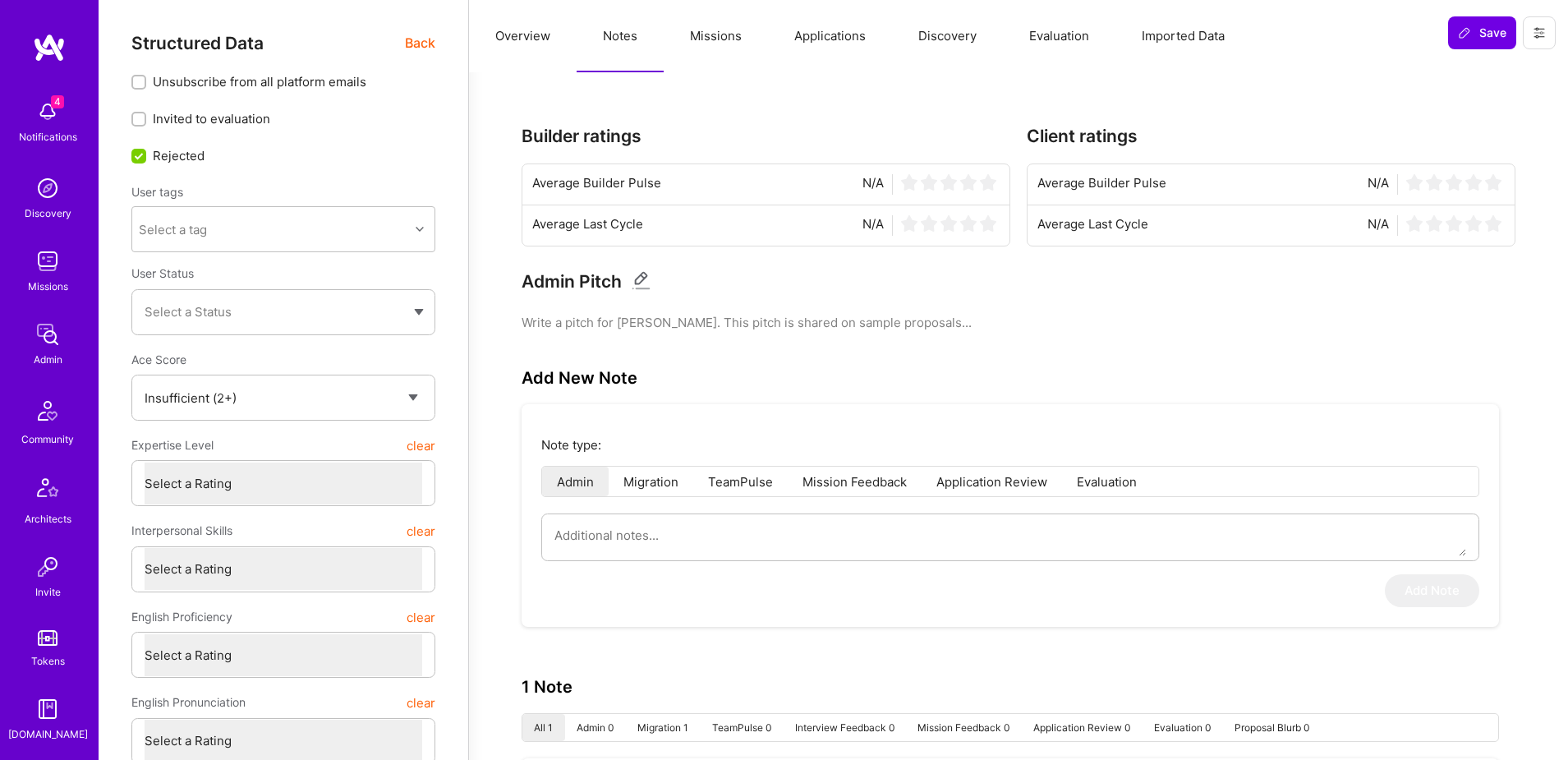
click at [421, 45] on span "Back" at bounding box center [420, 43] width 30 height 21
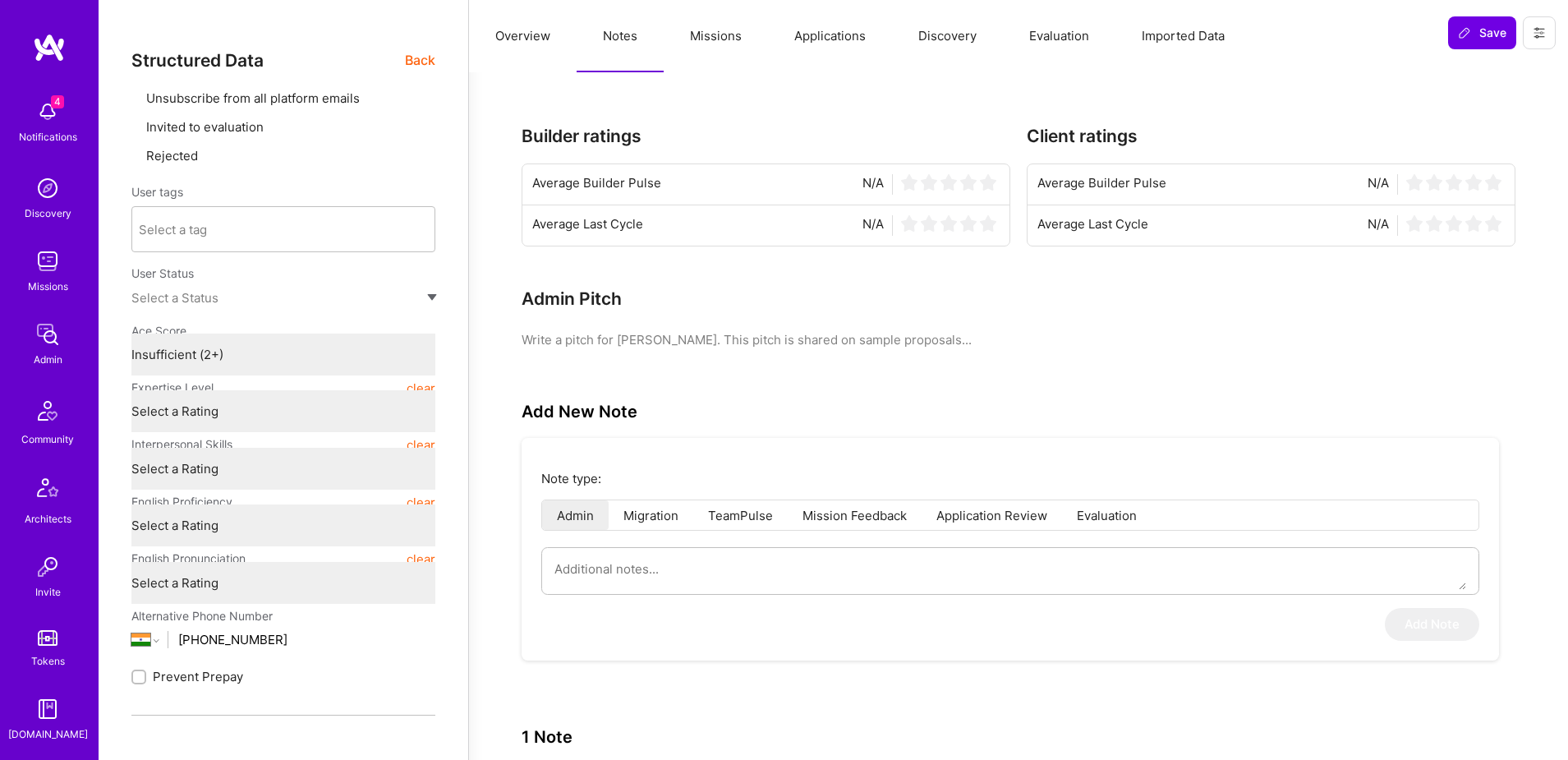
type textarea "x"
